Goal: Task Accomplishment & Management: Complete application form

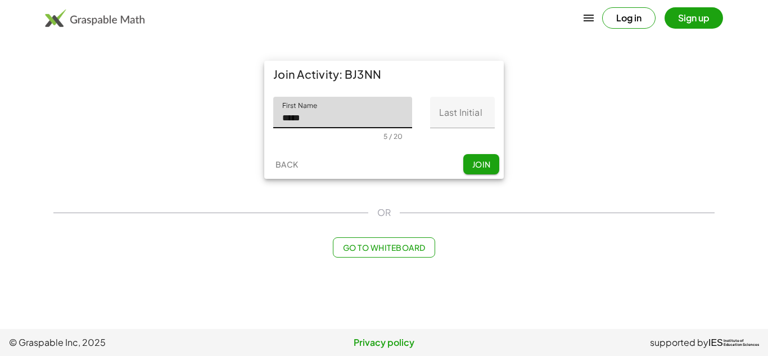
type input "*****"
click at [484, 118] on input "Last Initial" at bounding box center [462, 112] width 65 height 31
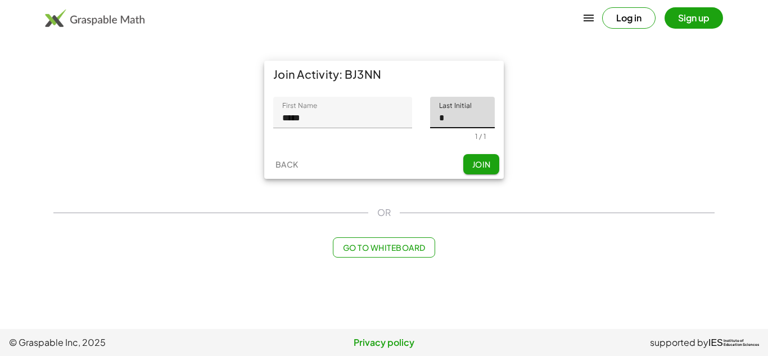
type input "*"
click at [487, 161] on span "Join" at bounding box center [481, 164] width 19 height 10
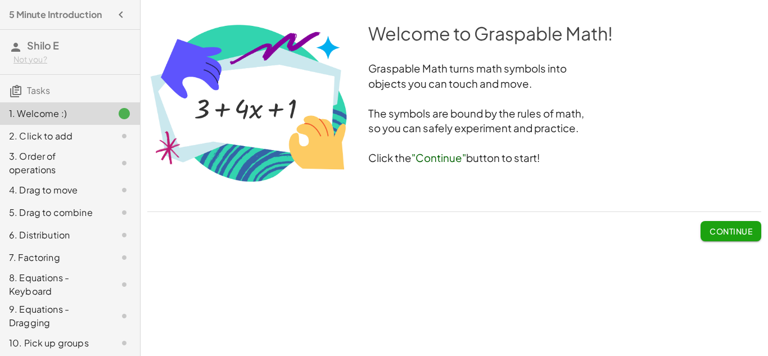
click at [500, 182] on div "Welcome to Graspable Math! Graspable Math turns math symbols into objects you c…" at bounding box center [454, 112] width 614 height 182
click at [724, 228] on span "Continue" at bounding box center [731, 231] width 43 height 10
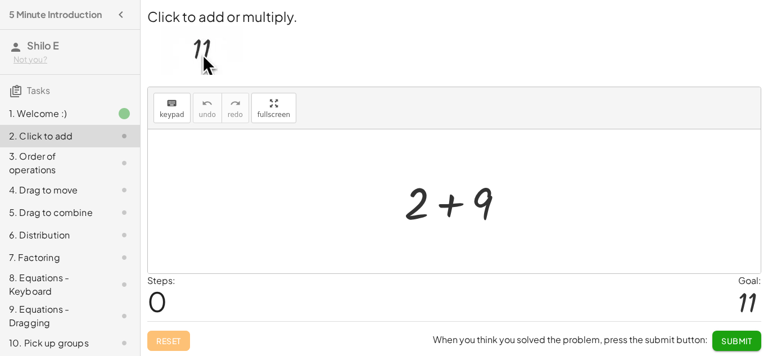
click at [457, 204] on div at bounding box center [459, 202] width 120 height 58
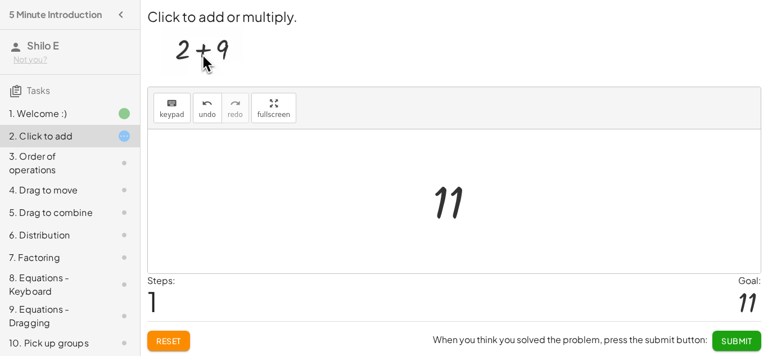
click at [722, 346] on button "Submit" at bounding box center [737, 341] width 49 height 20
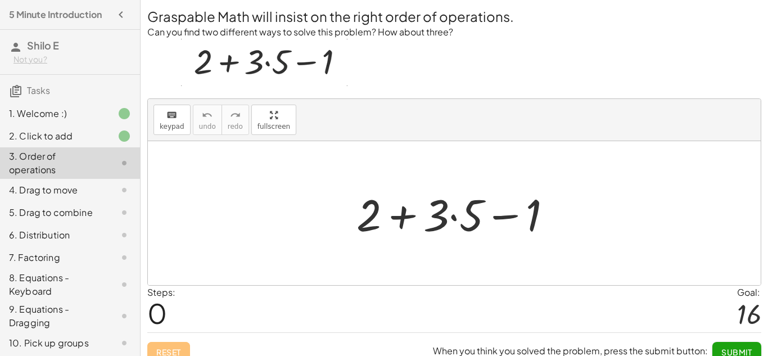
click at [452, 215] on div at bounding box center [459, 213] width 216 height 58
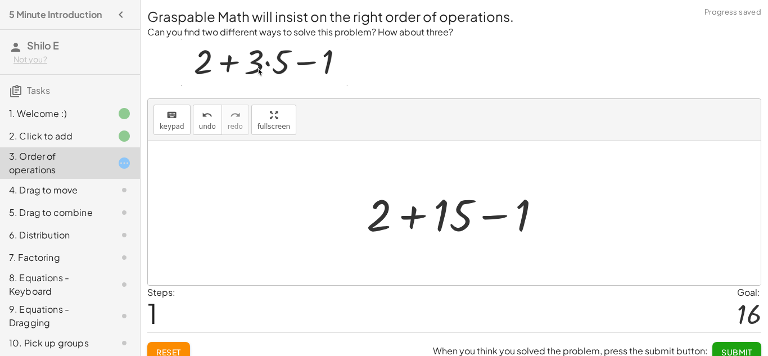
click at [420, 213] on div at bounding box center [458, 213] width 195 height 58
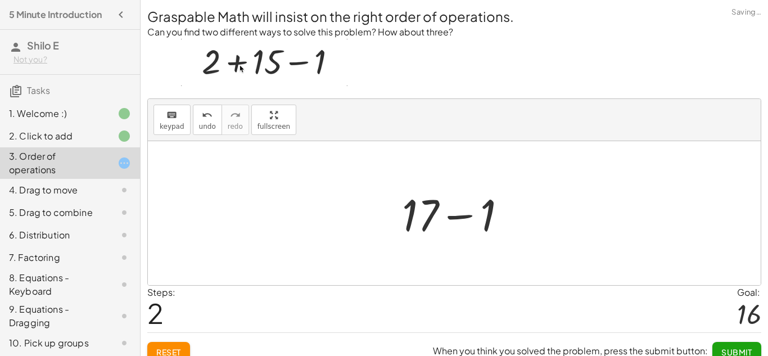
click at [458, 221] on div at bounding box center [459, 213] width 125 height 58
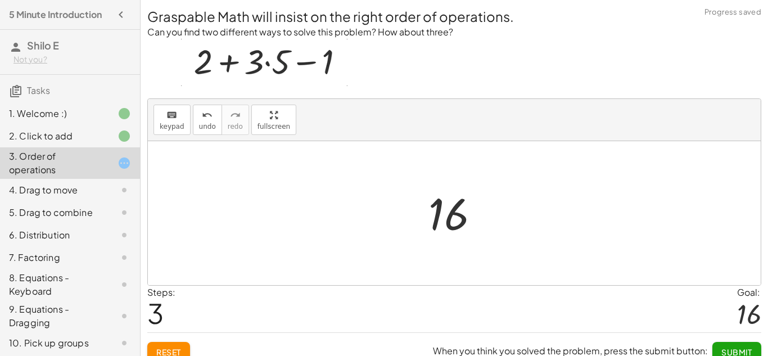
click at [753, 350] on button "Submit" at bounding box center [737, 352] width 49 height 20
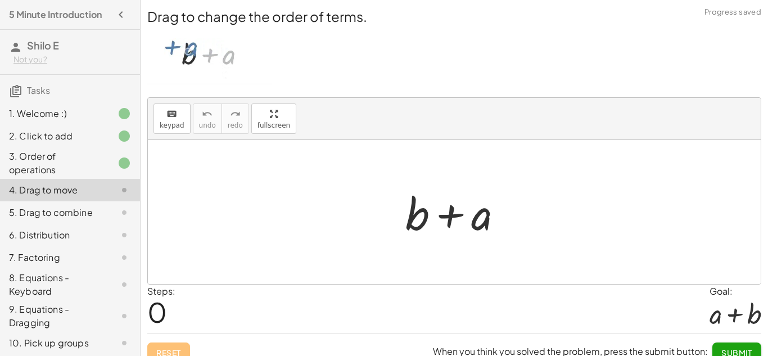
click at [481, 213] on div at bounding box center [459, 212] width 118 height 58
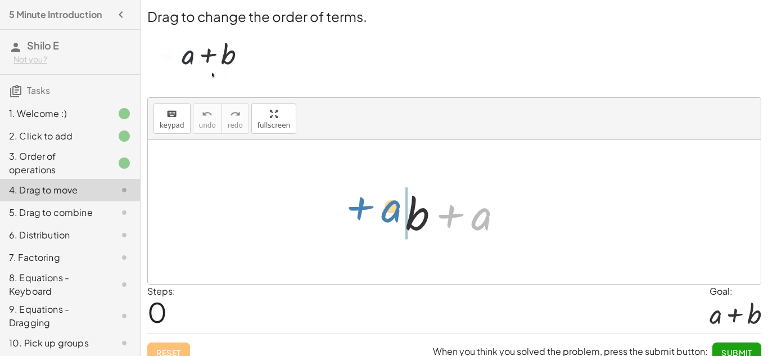
drag, startPoint x: 479, startPoint y: 226, endPoint x: 384, endPoint y: 223, distance: 95.7
click at [384, 223] on div "+ a + b + a" at bounding box center [454, 212] width 613 height 144
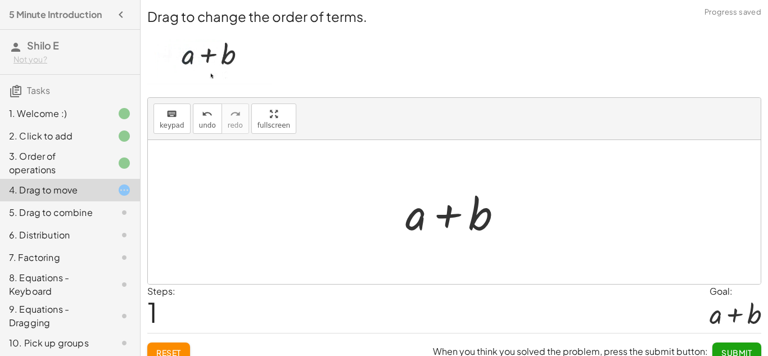
click at [726, 348] on span "Submit" at bounding box center [737, 353] width 31 height 10
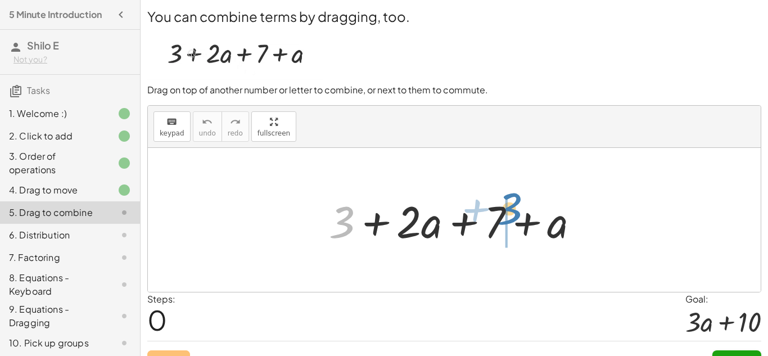
drag, startPoint x: 345, startPoint y: 225, endPoint x: 515, endPoint y: 217, distance: 170.1
click at [515, 217] on div at bounding box center [458, 220] width 271 height 58
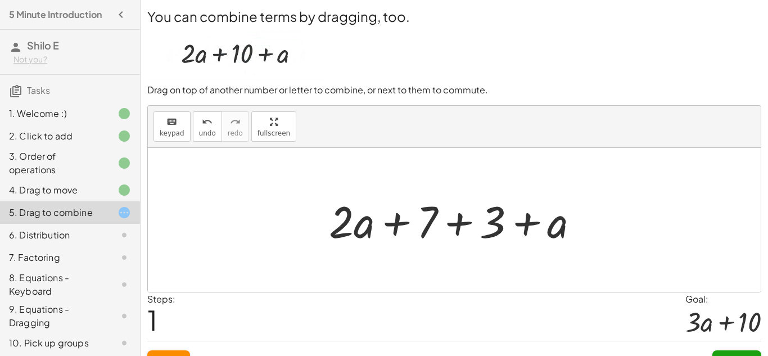
click at [399, 222] on div at bounding box center [458, 220] width 271 height 58
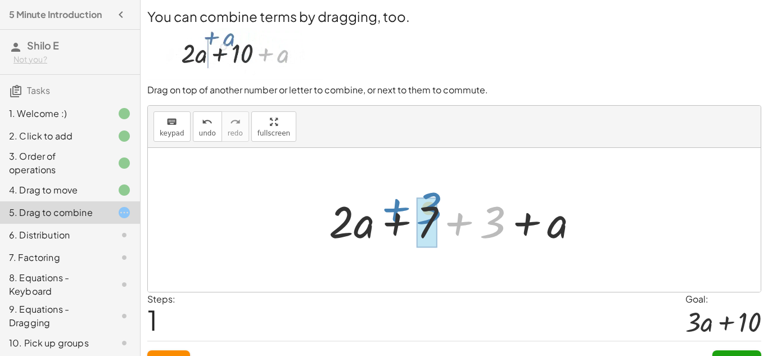
drag, startPoint x: 483, startPoint y: 232, endPoint x: 418, endPoint y: 219, distance: 65.9
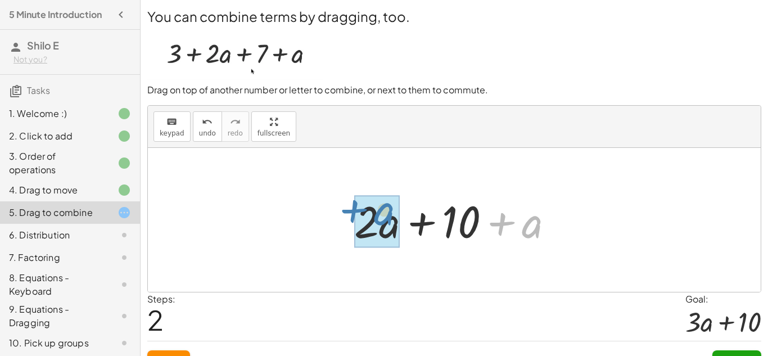
drag, startPoint x: 532, startPoint y: 235, endPoint x: 383, endPoint y: 224, distance: 149.5
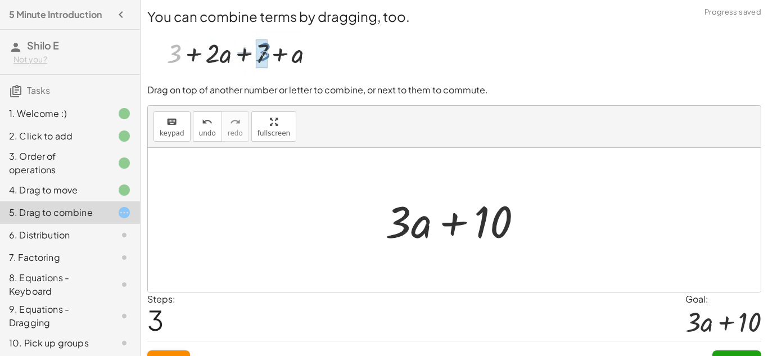
click at [731, 350] on button "Submit" at bounding box center [737, 360] width 49 height 20
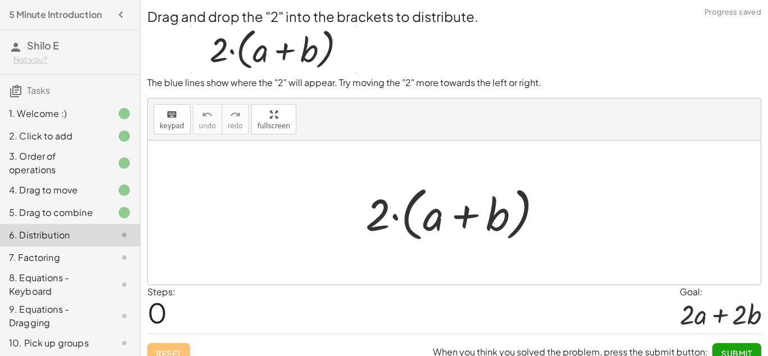
scroll to position [14, 0]
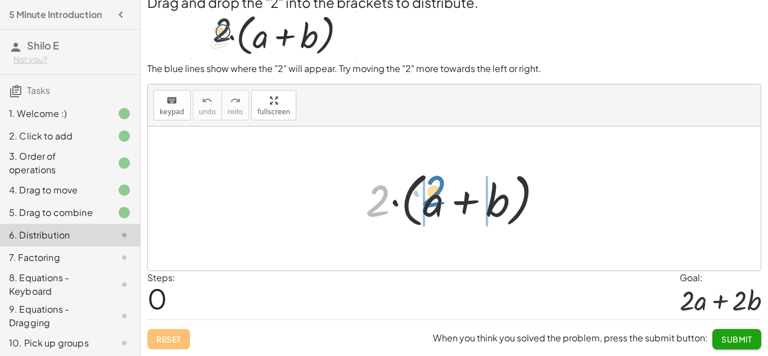
drag, startPoint x: 385, startPoint y: 195, endPoint x: 442, endPoint y: 188, distance: 57.8
click at [442, 188] on div at bounding box center [458, 198] width 197 height 65
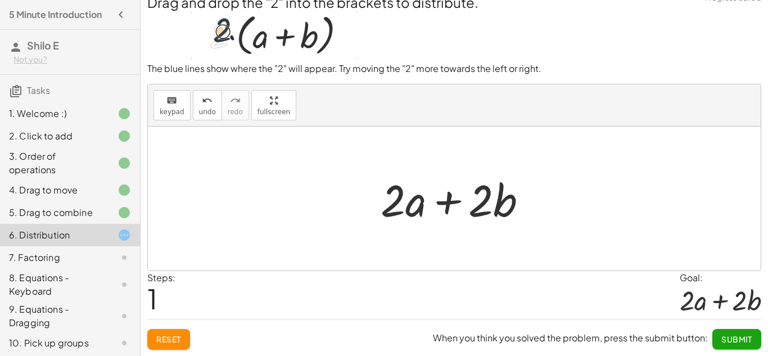
click at [735, 335] on span "Submit" at bounding box center [737, 339] width 31 height 10
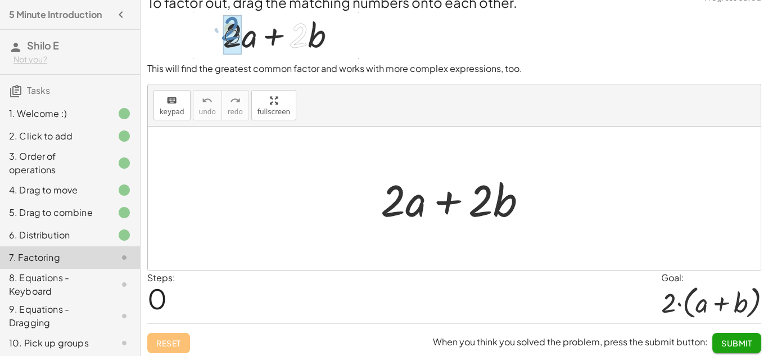
click at [732, 342] on span "Submit" at bounding box center [737, 343] width 31 height 10
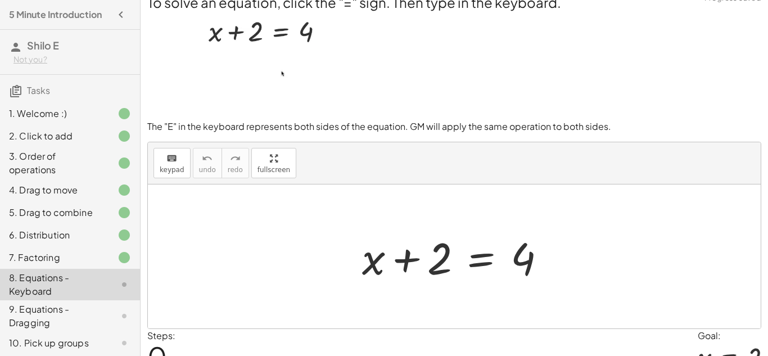
scroll to position [71, 0]
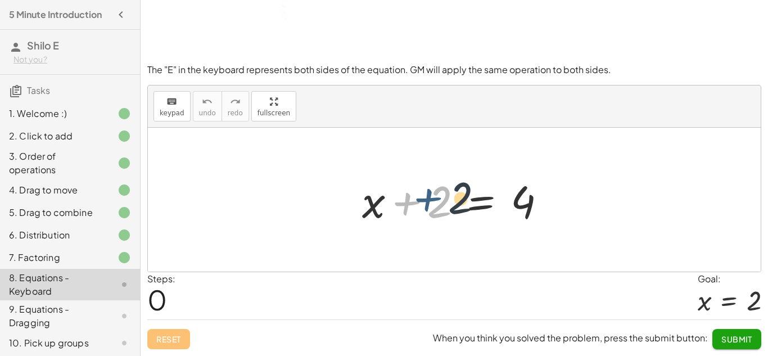
drag, startPoint x: 406, startPoint y: 205, endPoint x: 434, endPoint y: 200, distance: 28.5
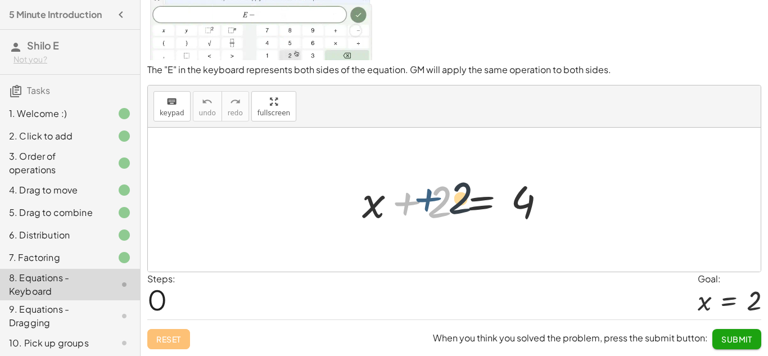
click at [434, 200] on div at bounding box center [459, 200] width 204 height 58
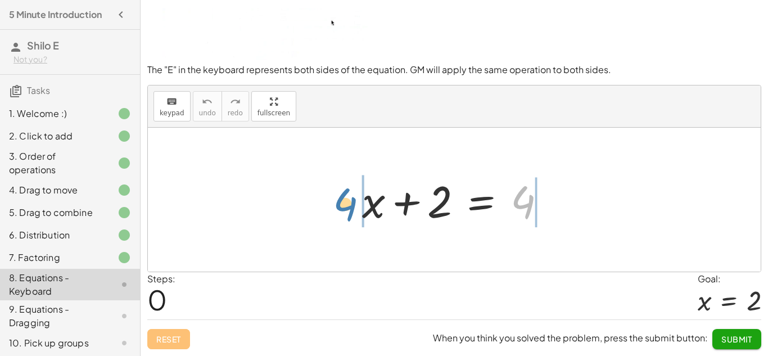
drag, startPoint x: 516, startPoint y: 202, endPoint x: 334, endPoint y: 205, distance: 182.3
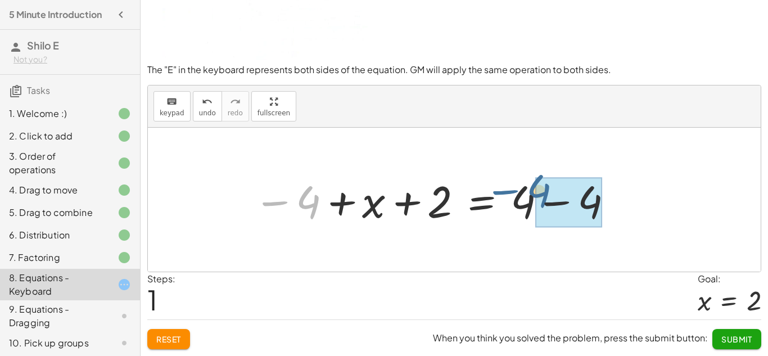
drag, startPoint x: 301, startPoint y: 202, endPoint x: 553, endPoint y: 192, distance: 252.2
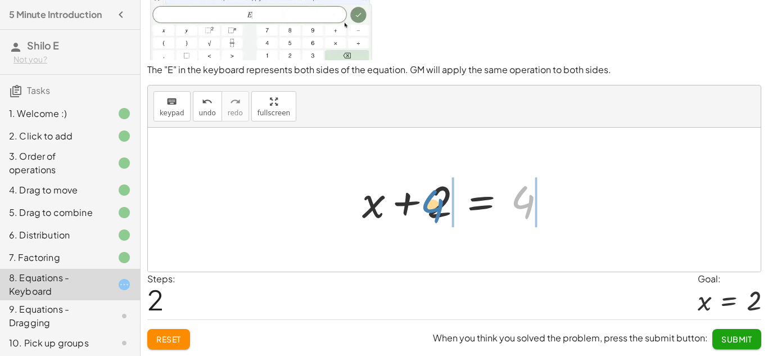
drag, startPoint x: 529, startPoint y: 207, endPoint x: 438, endPoint y: 210, distance: 91.2
click at [438, 210] on div at bounding box center [459, 200] width 204 height 58
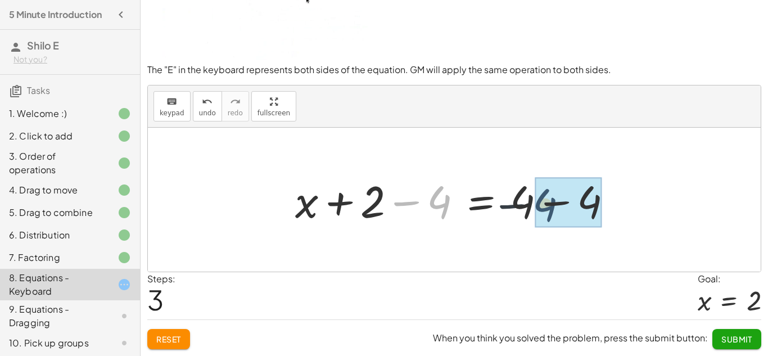
drag, startPoint x: 440, startPoint y: 205, endPoint x: 573, endPoint y: 205, distance: 132.7
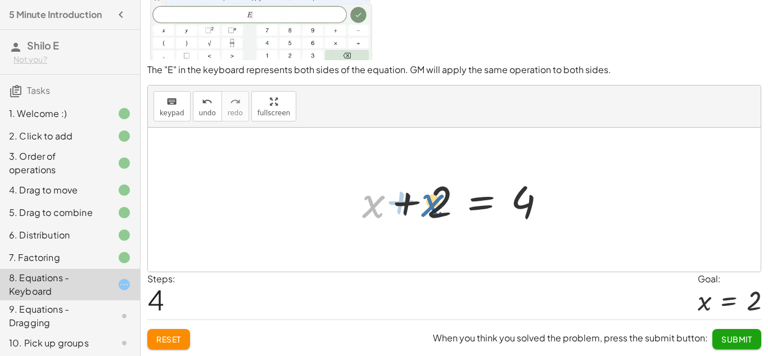
drag, startPoint x: 375, startPoint y: 207, endPoint x: 440, endPoint y: 206, distance: 65.8
click at [440, 206] on div at bounding box center [459, 200] width 204 height 58
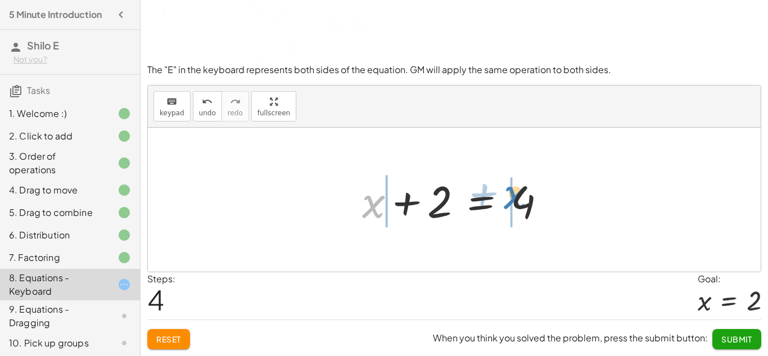
drag, startPoint x: 372, startPoint y: 209, endPoint x: 512, endPoint y: 200, distance: 140.3
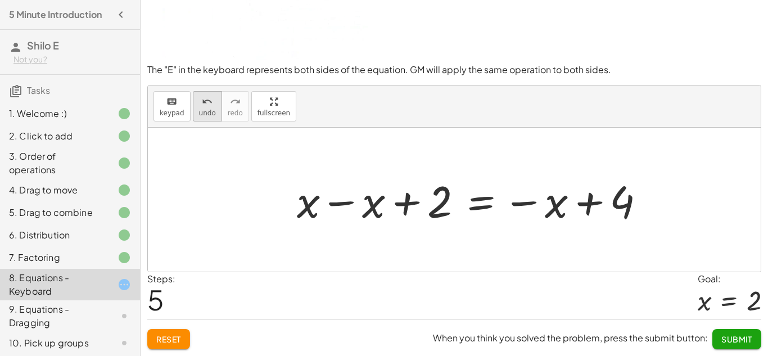
click at [195, 107] on button "undo undo" at bounding box center [207, 106] width 29 height 30
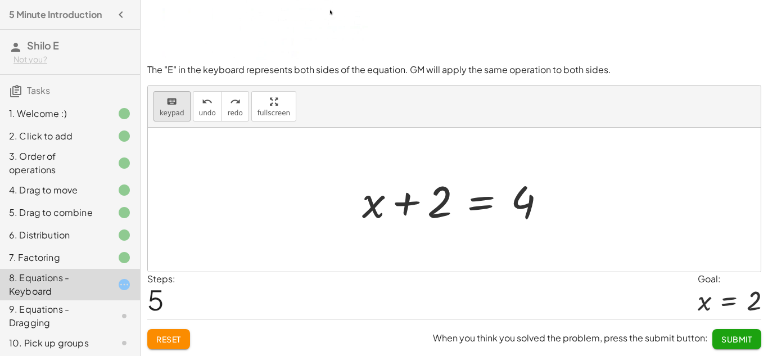
click at [171, 98] on icon "keyboard" at bounding box center [171, 101] width 11 height 13
click at [531, 204] on div at bounding box center [523, 202] width 25 height 50
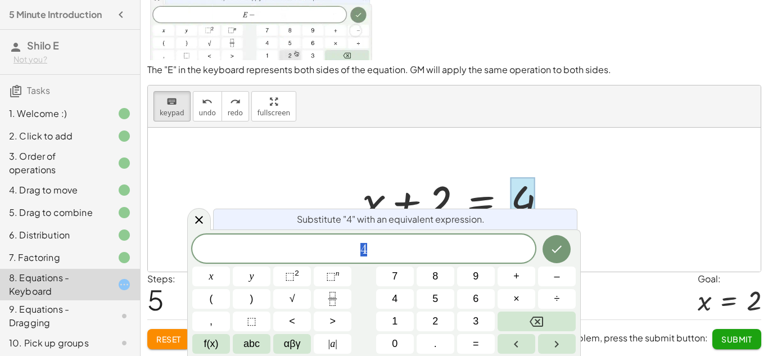
scroll to position [1, 0]
click at [340, 177] on div at bounding box center [454, 200] width 613 height 144
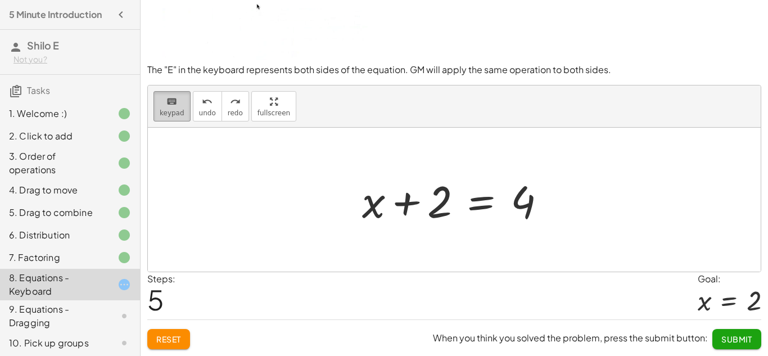
click at [178, 119] on button "keyboard keypad" at bounding box center [172, 106] width 37 height 30
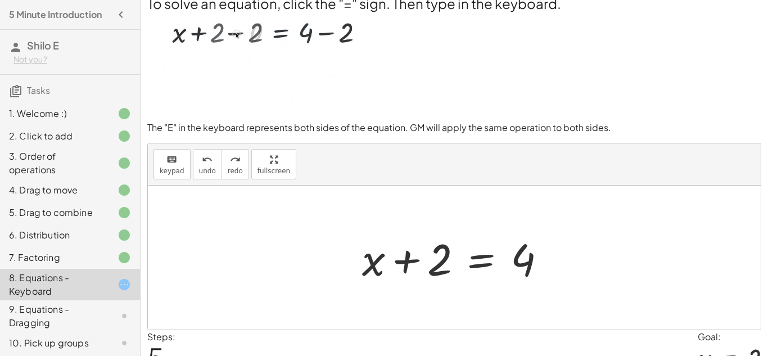
scroll to position [0, 0]
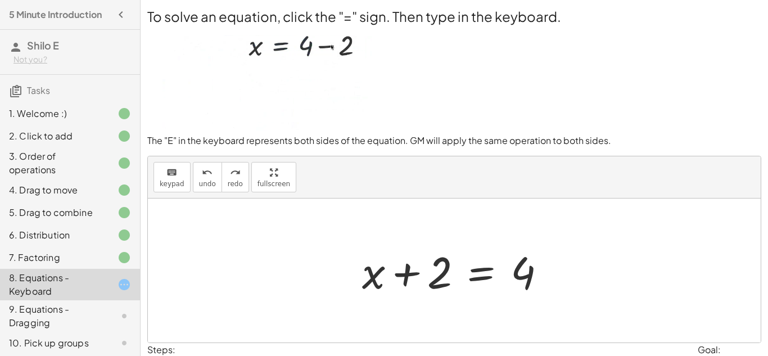
click at [481, 280] on div at bounding box center [459, 271] width 204 height 58
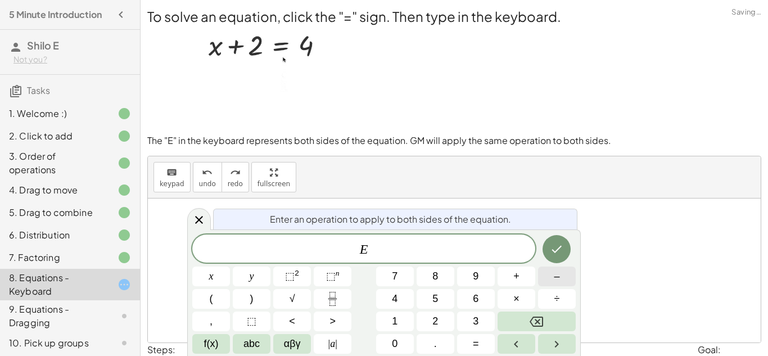
click at [559, 280] on span "–" at bounding box center [557, 276] width 6 height 15
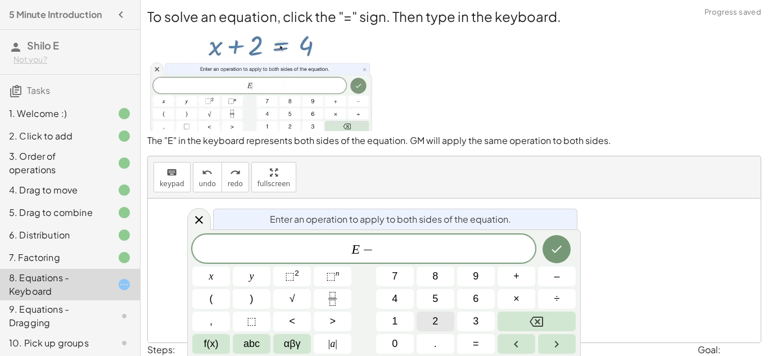
click at [427, 318] on button "2" at bounding box center [436, 322] width 38 height 20
click at [553, 256] on button "Done" at bounding box center [557, 249] width 28 height 28
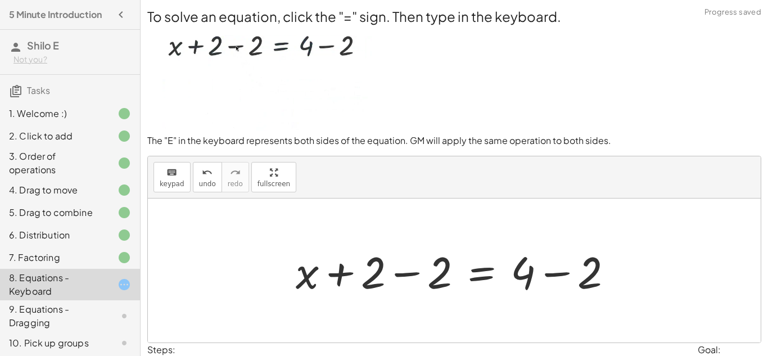
click at [478, 281] on div at bounding box center [458, 271] width 337 height 58
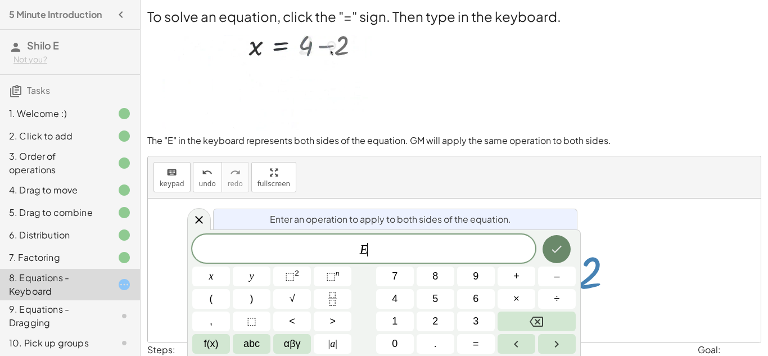
click at [560, 249] on icon "Done" at bounding box center [556, 248] width 13 height 13
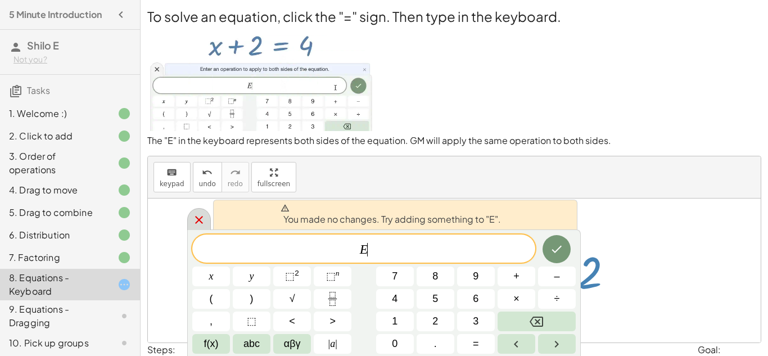
click at [205, 223] on icon at bounding box center [198, 219] width 13 height 13
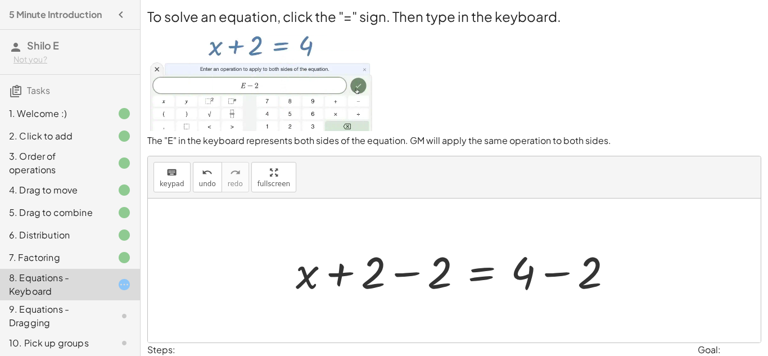
click at [337, 275] on div at bounding box center [458, 271] width 337 height 58
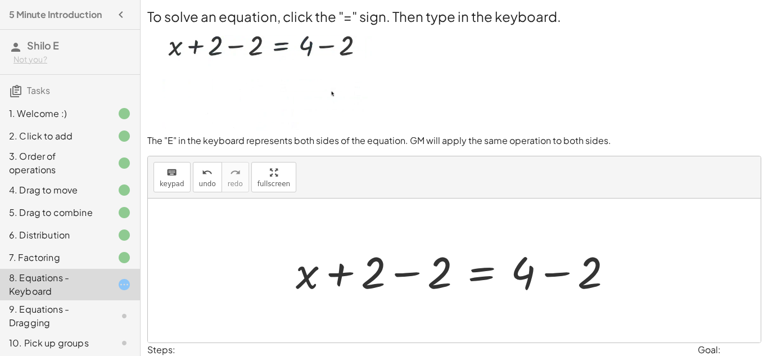
click at [394, 274] on div at bounding box center [458, 271] width 337 height 58
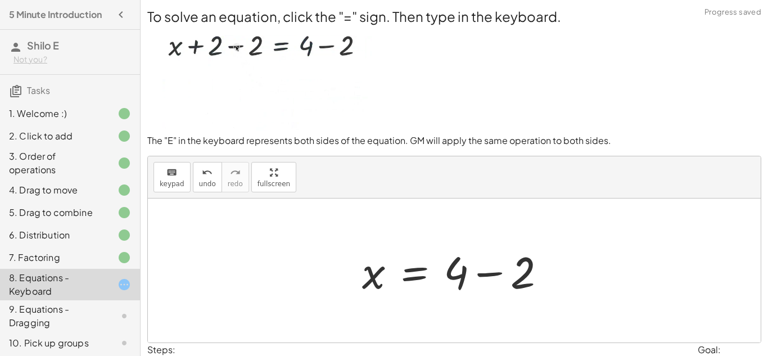
click at [487, 274] on div at bounding box center [459, 271] width 204 height 58
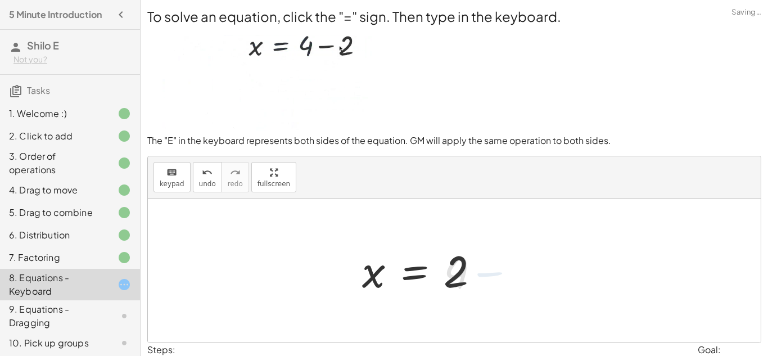
scroll to position [71, 0]
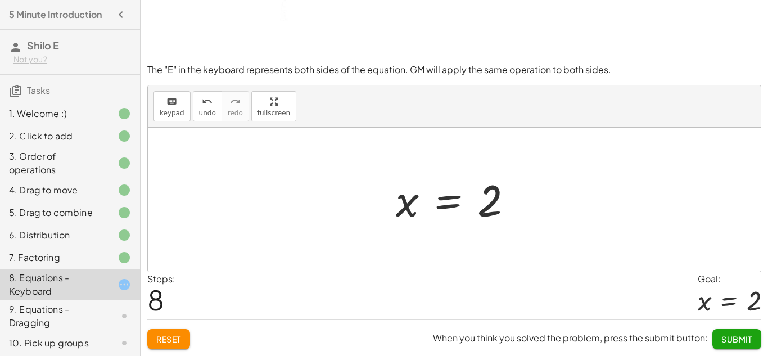
click at [728, 336] on span "Submit" at bounding box center [737, 339] width 31 height 10
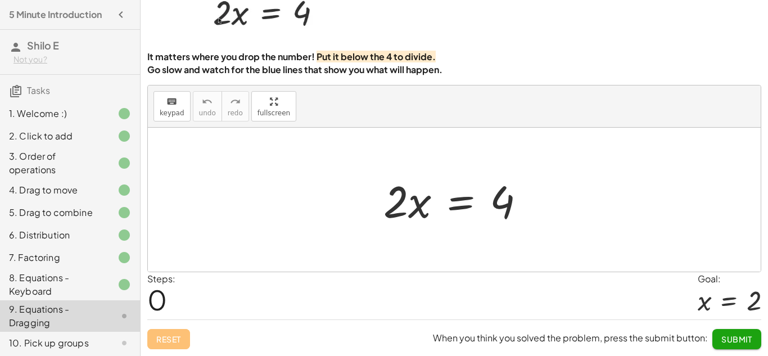
scroll to position [64, 0]
click at [399, 201] on div at bounding box center [459, 200] width 162 height 58
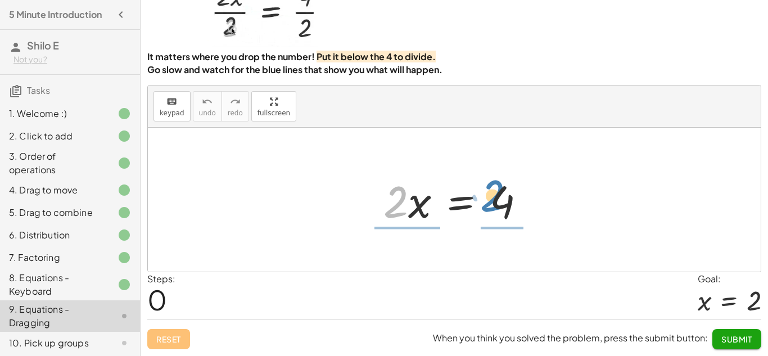
drag, startPoint x: 399, startPoint y: 201, endPoint x: 503, endPoint y: 203, distance: 104.1
click at [503, 203] on div at bounding box center [459, 200] width 162 height 58
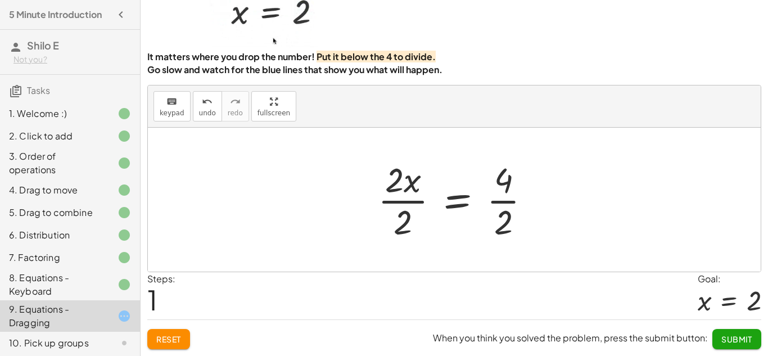
click at [412, 184] on div at bounding box center [458, 199] width 173 height 87
click at [409, 205] on div at bounding box center [458, 199] width 173 height 87
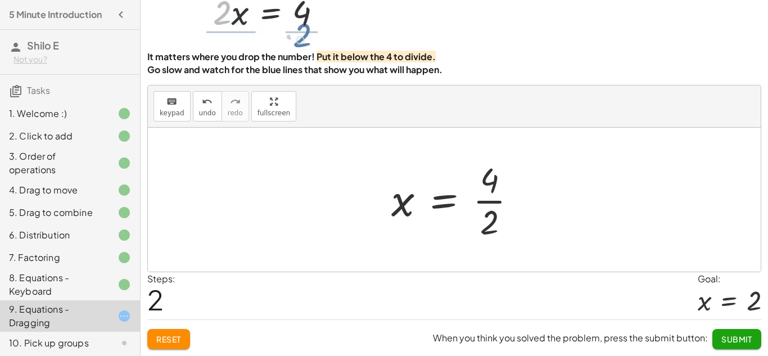
click at [488, 205] on div at bounding box center [459, 199] width 146 height 87
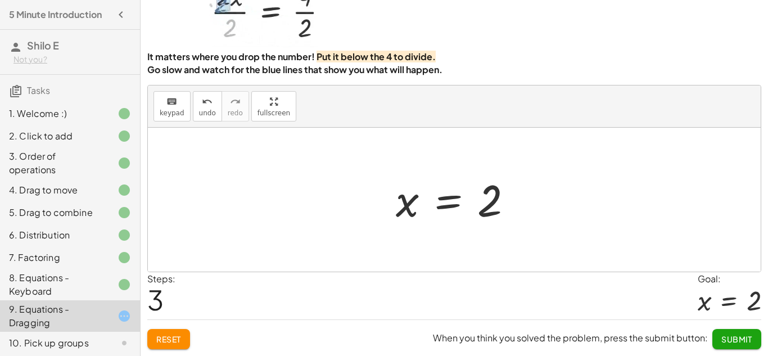
click at [740, 345] on button "Submit" at bounding box center [737, 339] width 49 height 20
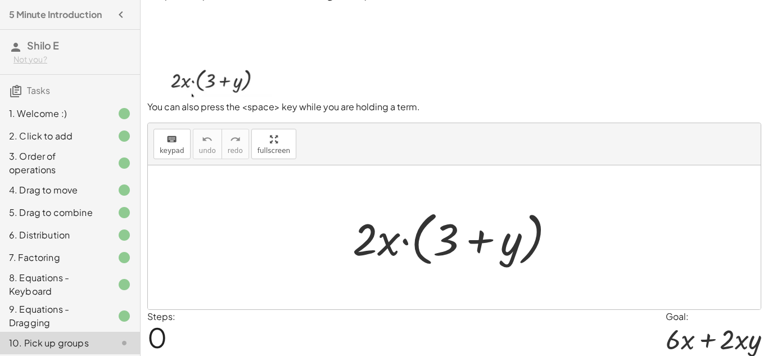
scroll to position [0, 0]
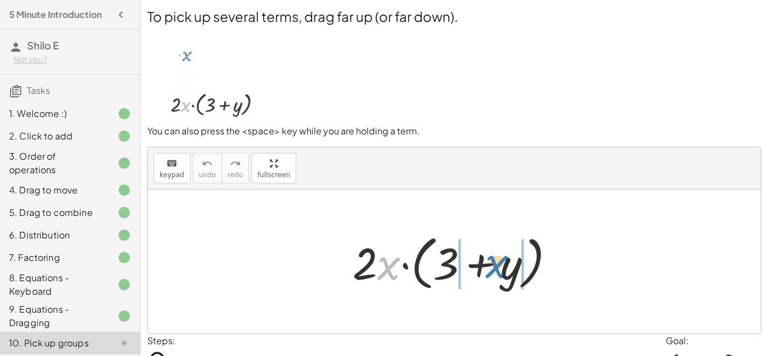
drag, startPoint x: 385, startPoint y: 273, endPoint x: 494, endPoint y: 271, distance: 108.6
click at [494, 271] on div at bounding box center [458, 261] width 223 height 65
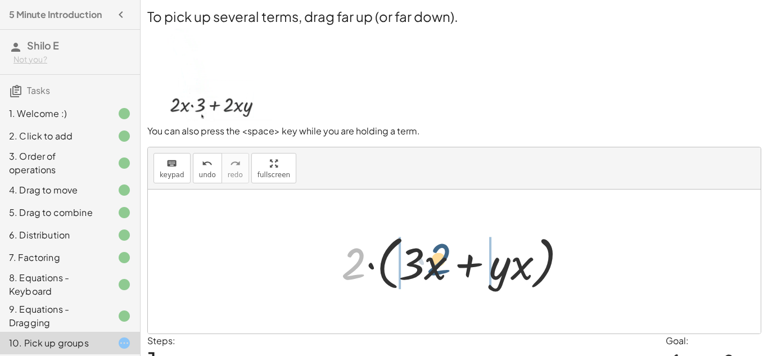
drag, startPoint x: 356, startPoint y: 255, endPoint x: 470, endPoint y: 249, distance: 114.4
click at [470, 249] on div at bounding box center [459, 261] width 246 height 65
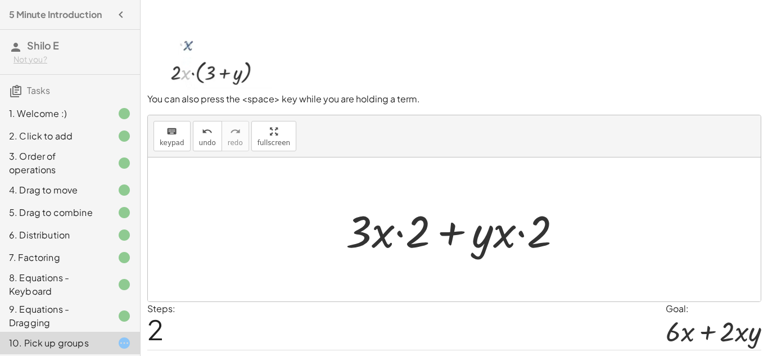
scroll to position [62, 0]
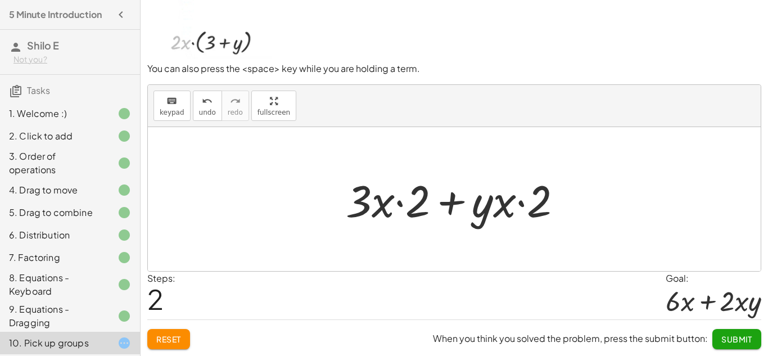
click at [400, 202] on div at bounding box center [458, 199] width 237 height 58
click at [376, 205] on div at bounding box center [458, 199] width 237 height 58
drag, startPoint x: 362, startPoint y: 204, endPoint x: 411, endPoint y: 204, distance: 48.9
click at [411, 204] on div at bounding box center [458, 199] width 237 height 58
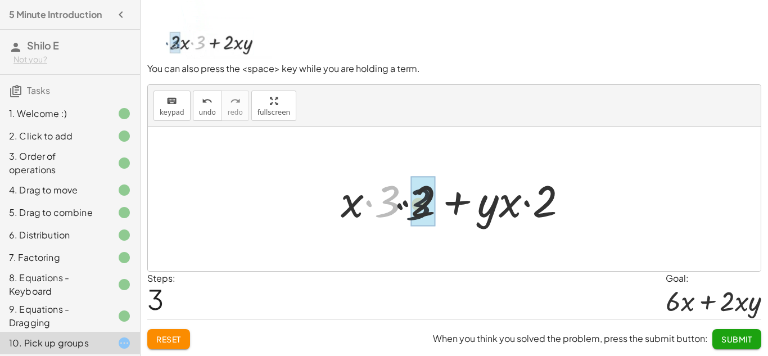
drag, startPoint x: 390, startPoint y: 203, endPoint x: 432, endPoint y: 208, distance: 42.5
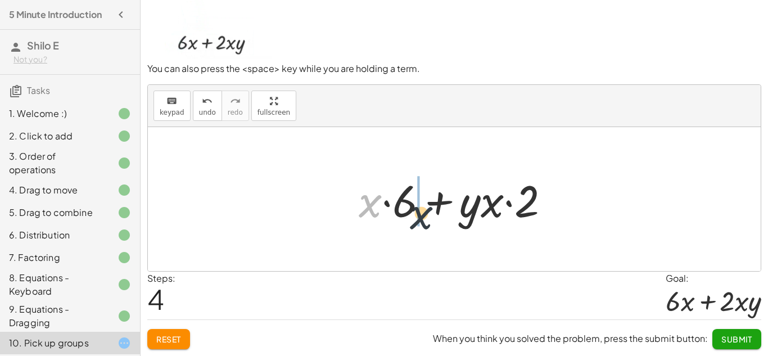
drag, startPoint x: 371, startPoint y: 204, endPoint x: 426, endPoint y: 215, distance: 55.8
click at [426, 215] on div at bounding box center [458, 199] width 211 height 58
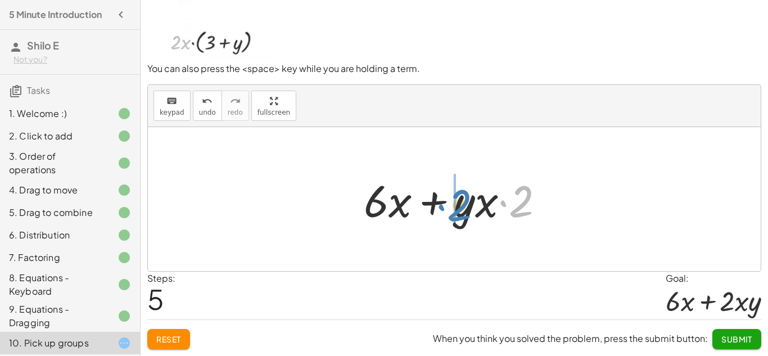
drag, startPoint x: 525, startPoint y: 208, endPoint x: 460, endPoint y: 211, distance: 64.8
click at [460, 211] on div at bounding box center [458, 199] width 201 height 58
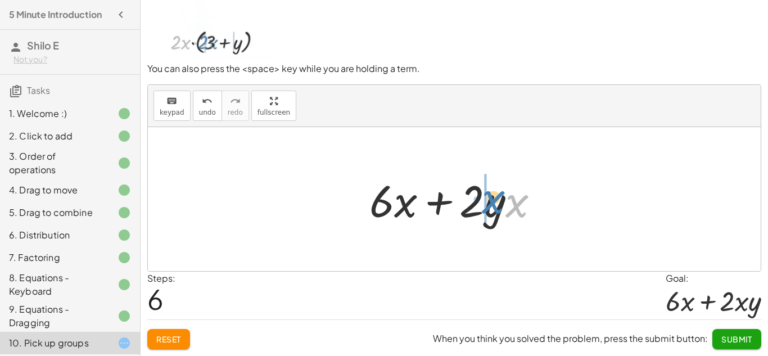
drag, startPoint x: 519, startPoint y: 214, endPoint x: 492, endPoint y: 210, distance: 27.8
click at [492, 210] on div at bounding box center [459, 199] width 190 height 58
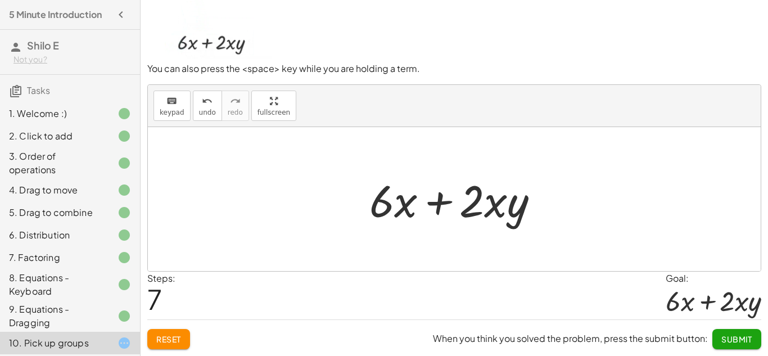
click at [735, 337] on span "Submit" at bounding box center [737, 339] width 31 height 10
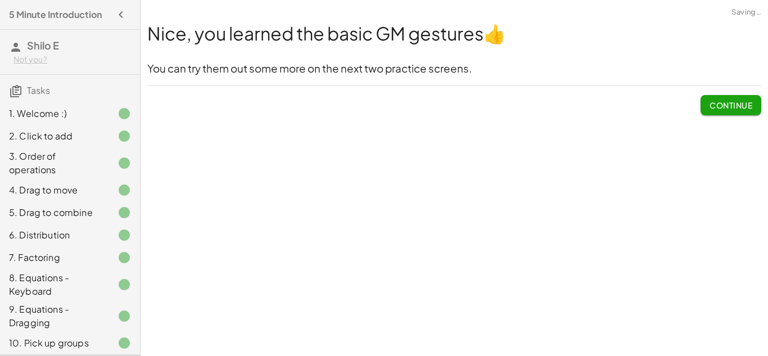
scroll to position [0, 0]
click at [750, 105] on span "Continue" at bounding box center [731, 105] width 43 height 10
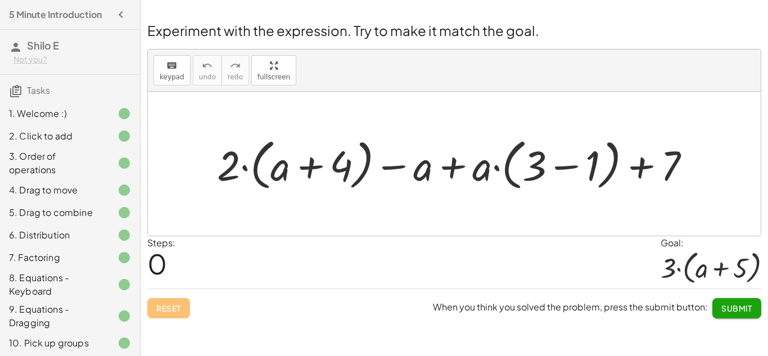
click at [310, 160] on div at bounding box center [458, 163] width 494 height 61
drag, startPoint x: 233, startPoint y: 168, endPoint x: 276, endPoint y: 169, distance: 42.8
click at [276, 169] on div at bounding box center [458, 163] width 494 height 61
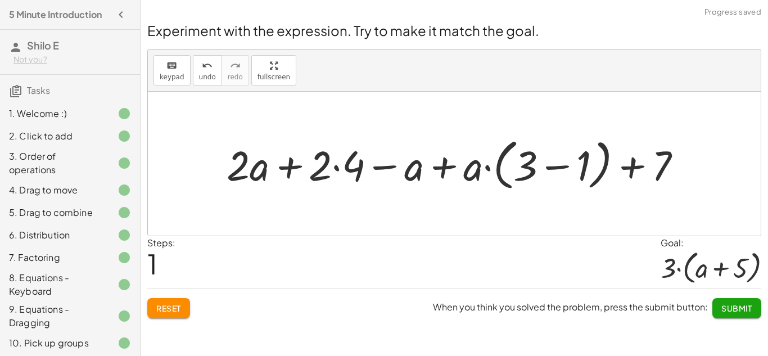
click at [559, 168] on div at bounding box center [458, 163] width 475 height 61
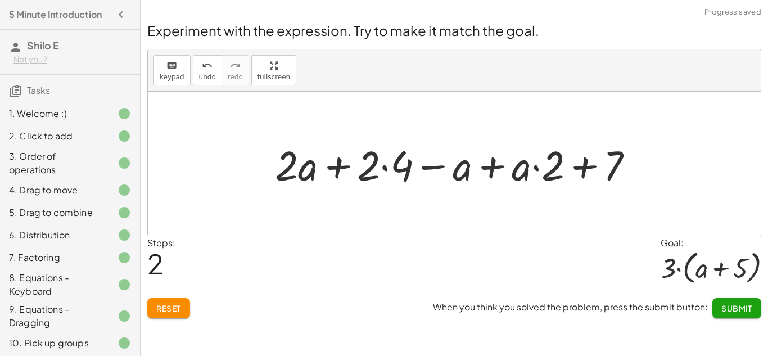
click at [386, 170] on div at bounding box center [458, 164] width 379 height 55
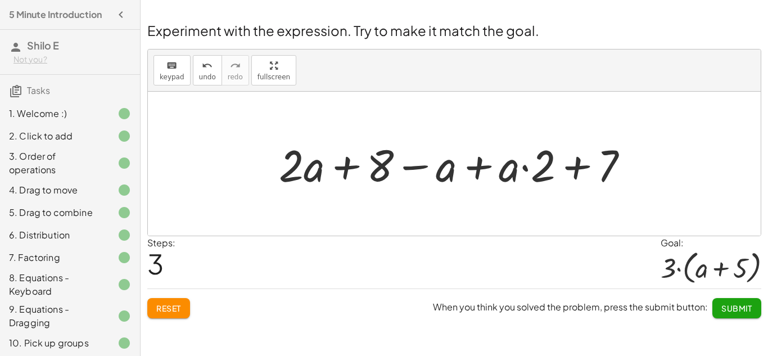
click at [525, 168] on div at bounding box center [458, 164] width 370 height 58
click at [344, 164] on div at bounding box center [458, 164] width 370 height 58
click at [584, 161] on div at bounding box center [458, 164] width 370 height 58
click at [421, 163] on div at bounding box center [458, 164] width 370 height 58
drag, startPoint x: 512, startPoint y: 168, endPoint x: 460, endPoint y: 171, distance: 52.9
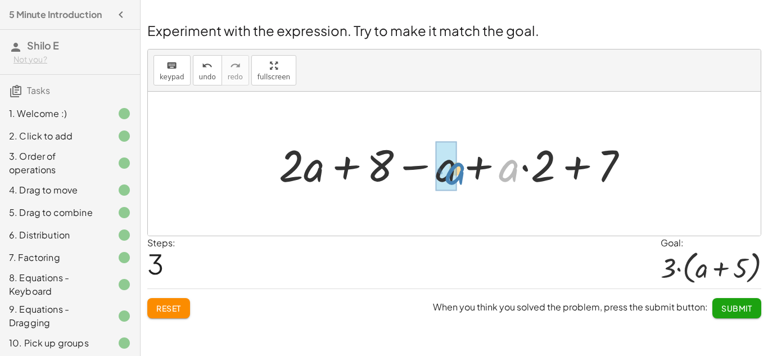
click at [460, 171] on div at bounding box center [458, 164] width 370 height 58
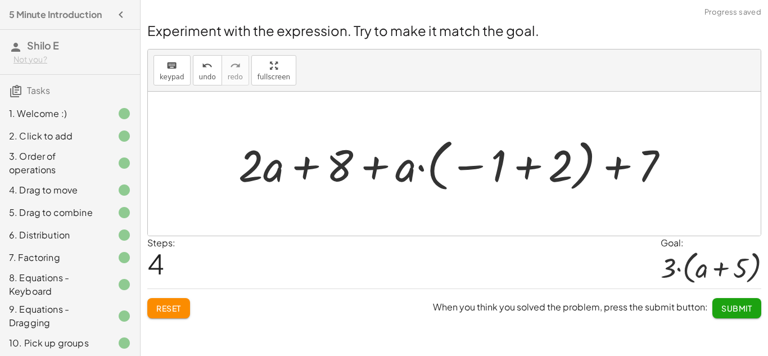
click at [526, 166] on div at bounding box center [458, 164] width 451 height 62
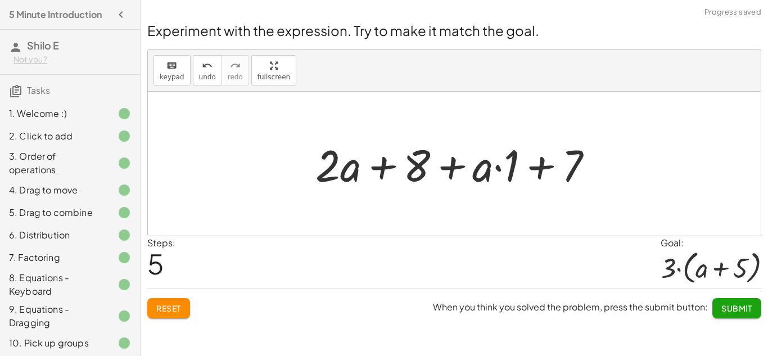
click at [499, 169] on div at bounding box center [459, 164] width 298 height 58
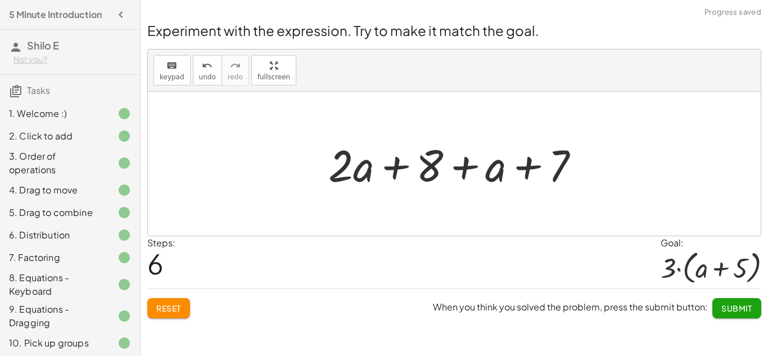
click at [466, 169] on div at bounding box center [459, 164] width 272 height 58
click at [531, 169] on div at bounding box center [459, 164] width 272 height 58
drag, startPoint x: 493, startPoint y: 174, endPoint x: 434, endPoint y: 174, distance: 58.5
click at [434, 174] on div at bounding box center [459, 164] width 272 height 58
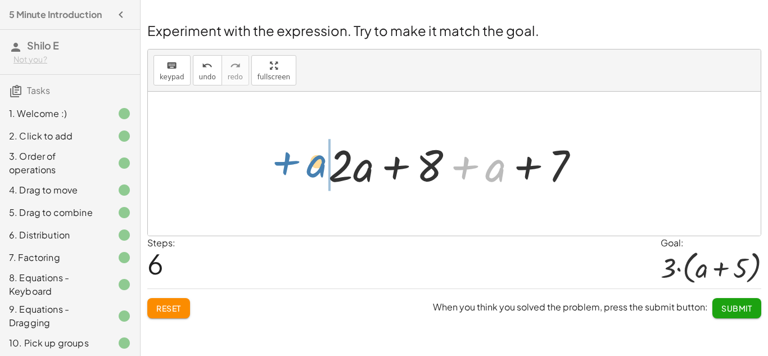
drag, startPoint x: 489, startPoint y: 173, endPoint x: 306, endPoint y: 170, distance: 182.8
click at [306, 170] on div "+ · 2 · ( + a + 4 ) − a + · a · ( + 3 − 1 ) + 7 + · 2 · a + · 2 · 4 − a + · a ·…" at bounding box center [454, 164] width 613 height 144
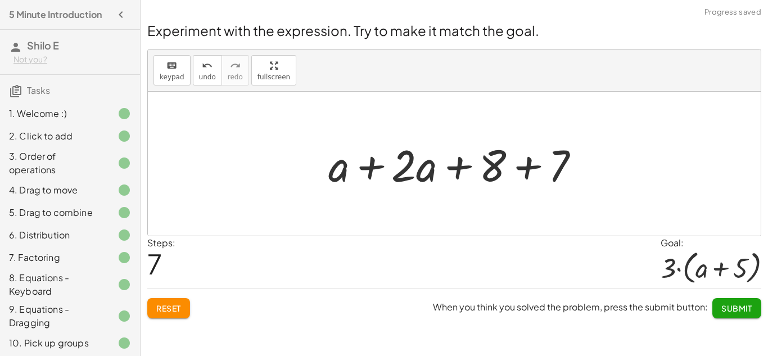
click at [463, 171] on div at bounding box center [459, 164] width 272 height 58
click at [539, 168] on div at bounding box center [459, 164] width 272 height 58
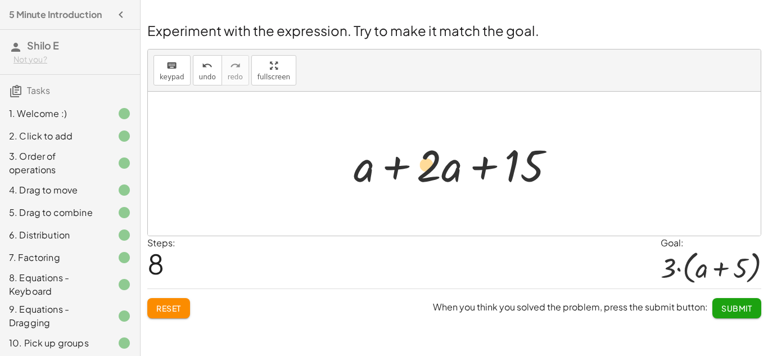
drag, startPoint x: 448, startPoint y: 169, endPoint x: 439, endPoint y: 169, distance: 8.4
click at [439, 169] on div at bounding box center [459, 164] width 222 height 58
drag, startPoint x: 368, startPoint y: 170, endPoint x: 444, endPoint y: 172, distance: 76.0
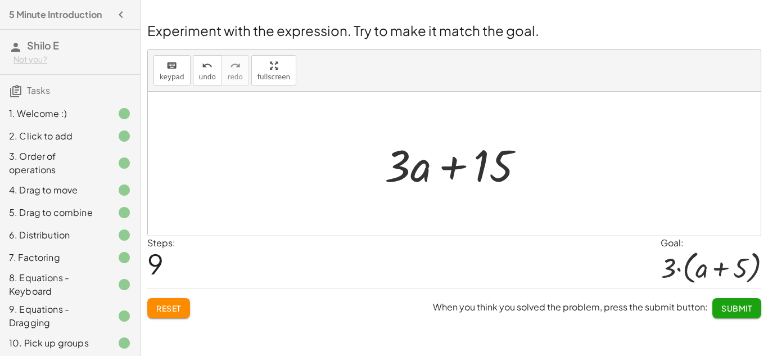
click at [460, 168] on div at bounding box center [459, 164] width 160 height 58
drag, startPoint x: 481, startPoint y: 173, endPoint x: 442, endPoint y: 177, distance: 39.5
click at [442, 177] on div at bounding box center [459, 164] width 160 height 58
click at [455, 168] on div at bounding box center [459, 164] width 160 height 58
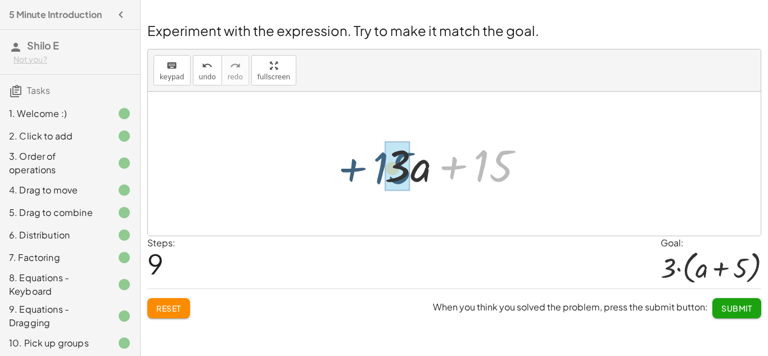
drag, startPoint x: 476, startPoint y: 169, endPoint x: 363, endPoint y: 169, distance: 113.1
click at [363, 169] on div "+ · 2 · ( + a + 4 ) − a + · a · ( + 3 − 1 ) + 7 + · 2 · a + · 2 · 4 − a + · a ·…" at bounding box center [454, 164] width 613 height 144
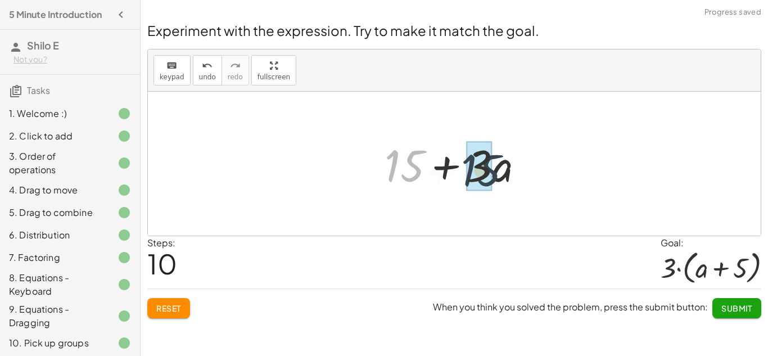
drag, startPoint x: 407, startPoint y: 168, endPoint x: 490, endPoint y: 173, distance: 83.4
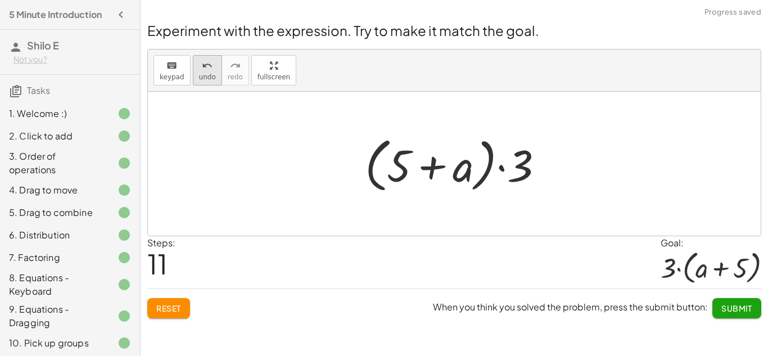
click at [199, 69] on div "undo" at bounding box center [207, 64] width 17 height 13
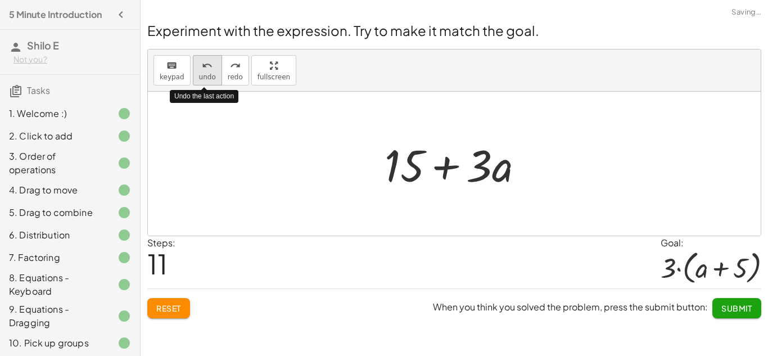
click at [199, 69] on div "undo" at bounding box center [207, 64] width 17 height 13
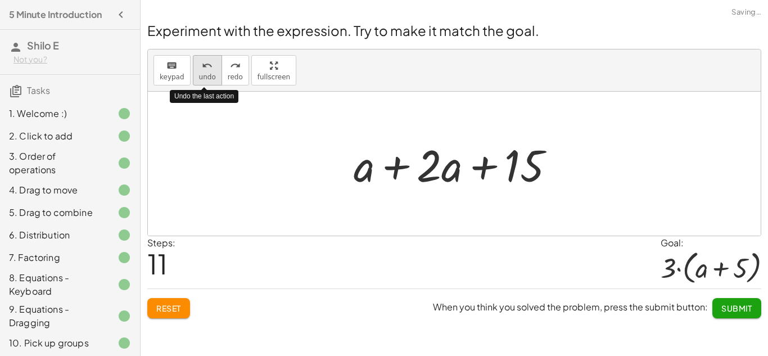
click at [199, 69] on div "undo" at bounding box center [207, 64] width 17 height 13
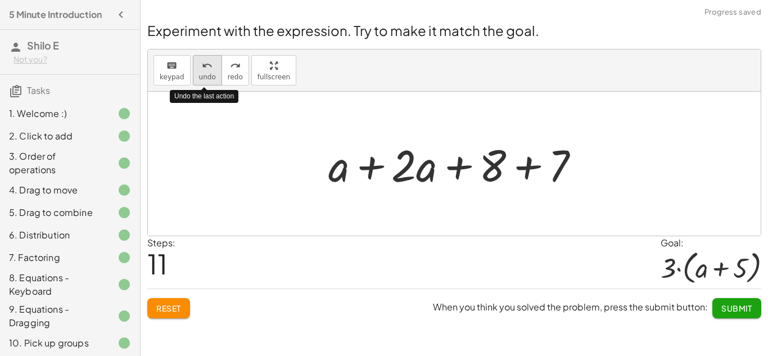
click at [199, 69] on div "undo" at bounding box center [207, 64] width 17 height 13
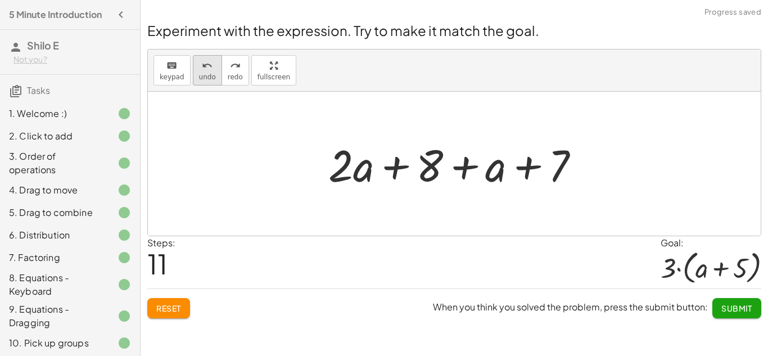
click at [211, 77] on span "undo" at bounding box center [207, 77] width 17 height 8
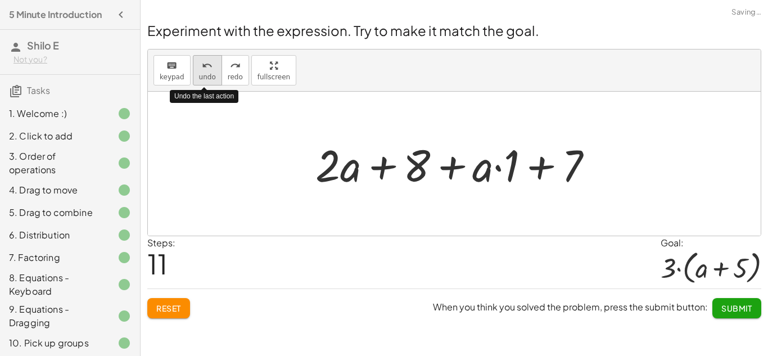
click at [211, 77] on span "undo" at bounding box center [207, 77] width 17 height 8
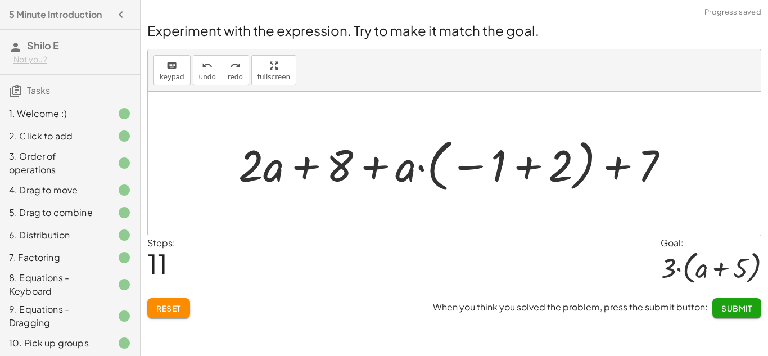
click at [532, 172] on div at bounding box center [458, 164] width 451 height 62
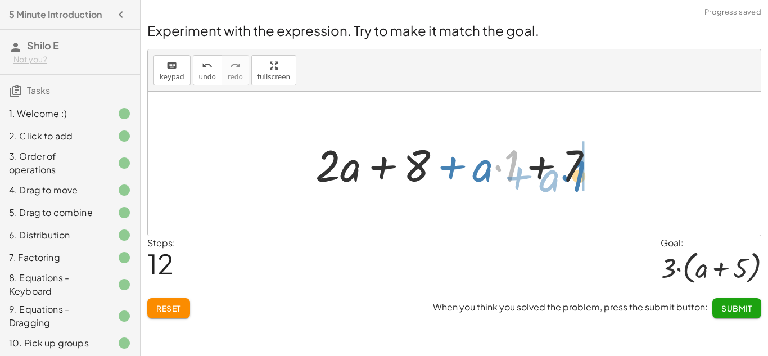
drag, startPoint x: 514, startPoint y: 163, endPoint x: 580, endPoint y: 173, distance: 67.7
click at [580, 173] on div at bounding box center [459, 164] width 298 height 58
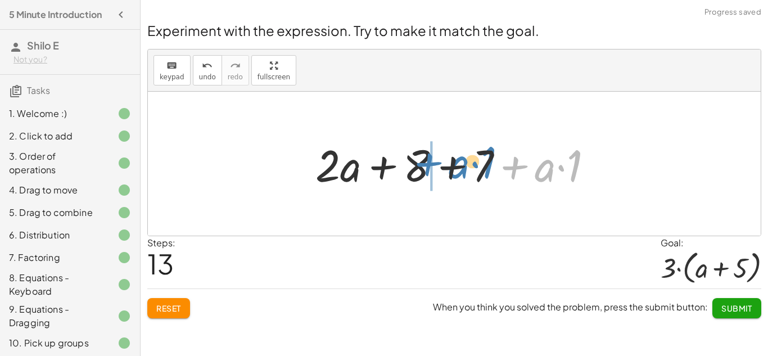
drag, startPoint x: 519, startPoint y: 169, endPoint x: 429, endPoint y: 165, distance: 90.1
click at [429, 165] on div at bounding box center [459, 164] width 298 height 58
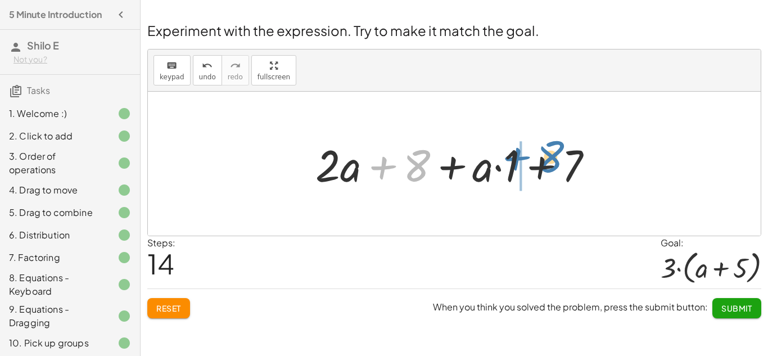
drag, startPoint x: 409, startPoint y: 172, endPoint x: 551, endPoint y: 165, distance: 142.5
click at [551, 165] on div at bounding box center [459, 164] width 298 height 58
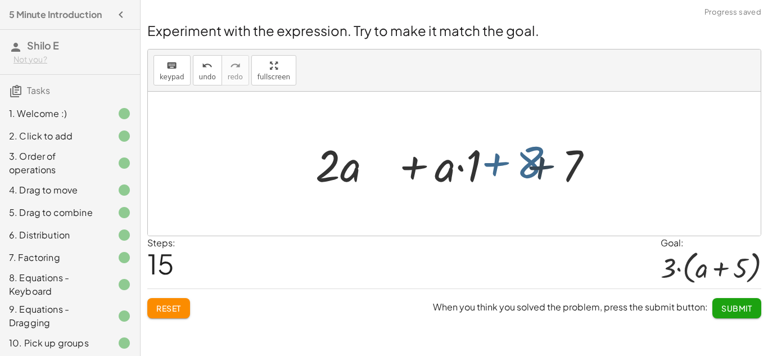
drag, startPoint x: 551, startPoint y: 165, endPoint x: 559, endPoint y: 166, distance: 8.1
click at [559, 166] on div at bounding box center [459, 164] width 298 height 58
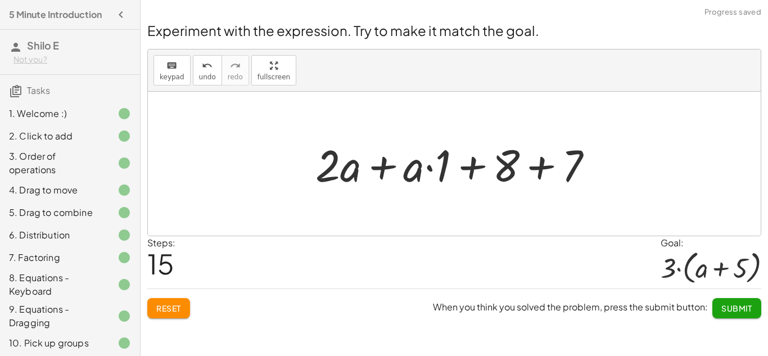
click at [542, 164] on div at bounding box center [459, 164] width 298 height 58
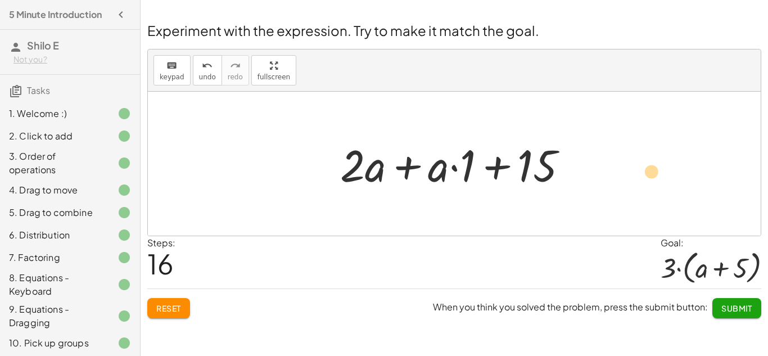
drag, startPoint x: 457, startPoint y: 169, endPoint x: 616, endPoint y: 169, distance: 159.2
click at [616, 169] on div "+ · 2 · ( + a + 4 ) − a + · a · ( + 3 − 1 ) + 7 + · 2 · a + · 2 · 4 − a + · a ·…" at bounding box center [454, 164] width 613 height 144
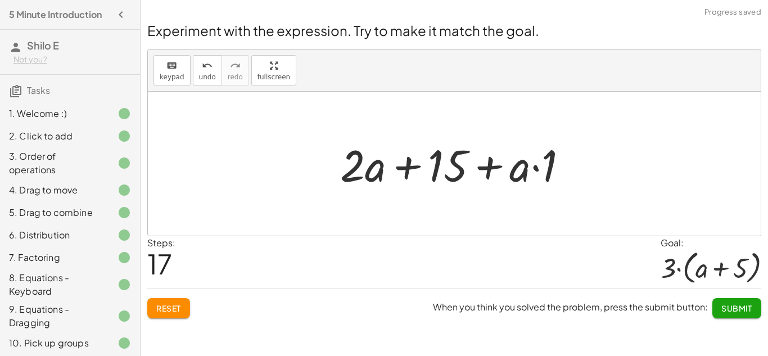
click at [486, 170] on div at bounding box center [459, 164] width 248 height 58
click at [411, 168] on div at bounding box center [459, 164] width 248 height 58
click at [195, 72] on button "undo undo" at bounding box center [207, 70] width 29 height 30
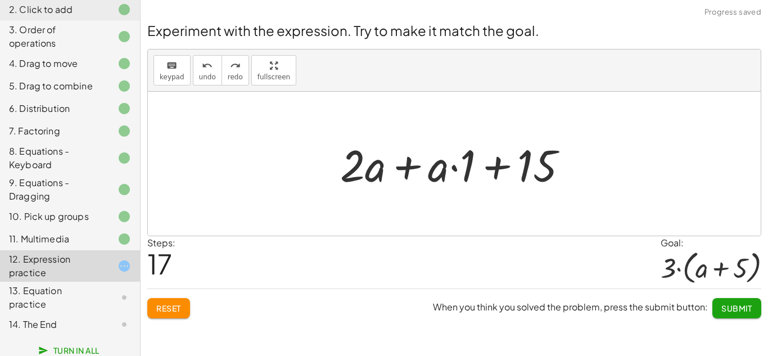
scroll to position [131, 0]
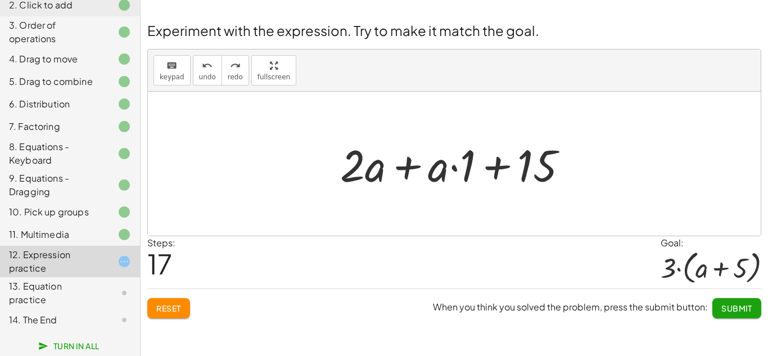
click at [182, 300] on button "Reset" at bounding box center [168, 308] width 43 height 20
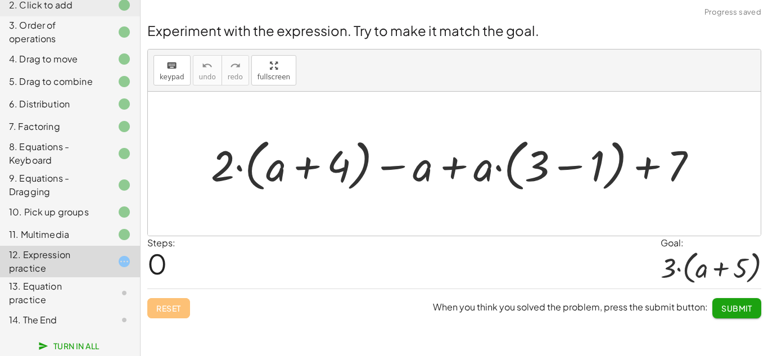
click at [310, 167] on div at bounding box center [458, 164] width 507 height 62
drag, startPoint x: 224, startPoint y: 169, endPoint x: 279, endPoint y: 170, distance: 54.6
click at [279, 170] on div at bounding box center [458, 164] width 507 height 62
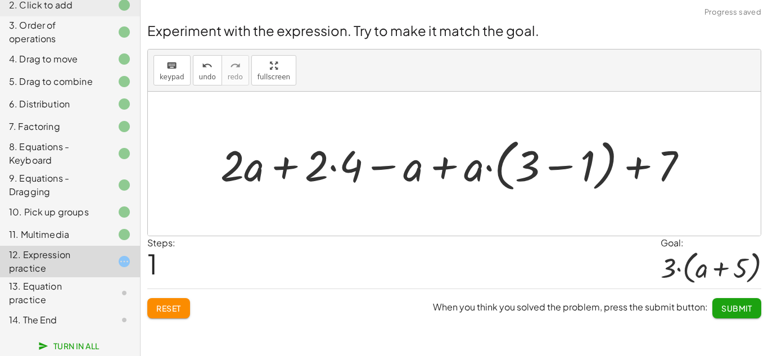
click at [553, 166] on div at bounding box center [459, 164] width 488 height 62
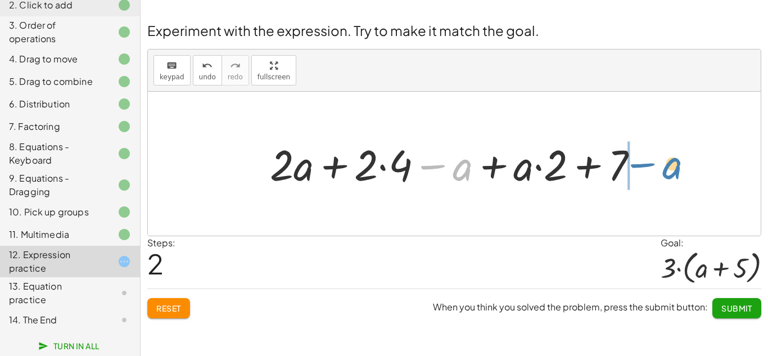
drag, startPoint x: 431, startPoint y: 168, endPoint x: 641, endPoint y: 166, distance: 209.8
click at [641, 166] on div at bounding box center [458, 164] width 389 height 56
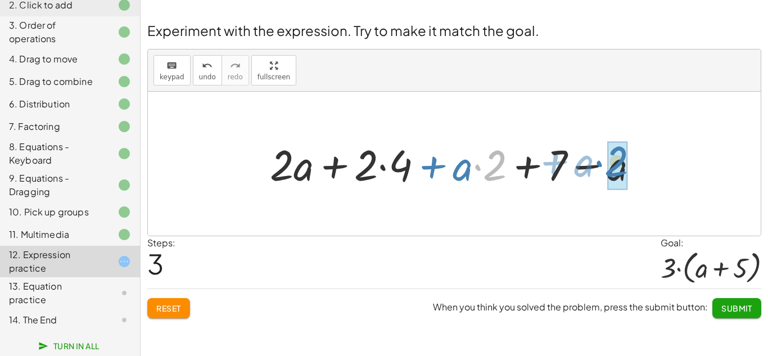
drag, startPoint x: 495, startPoint y: 165, endPoint x: 616, endPoint y: 161, distance: 121.6
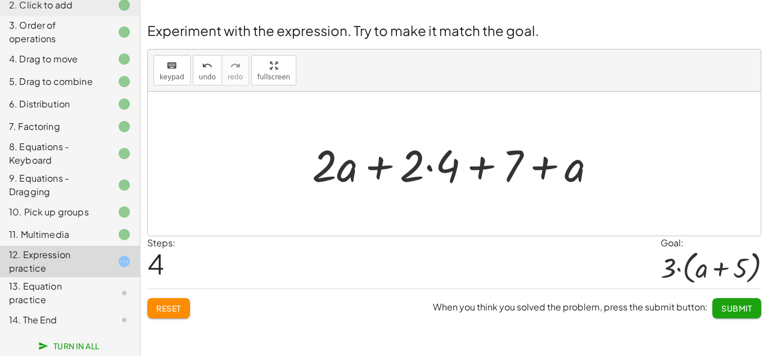
click at [430, 166] on div at bounding box center [459, 164] width 305 height 58
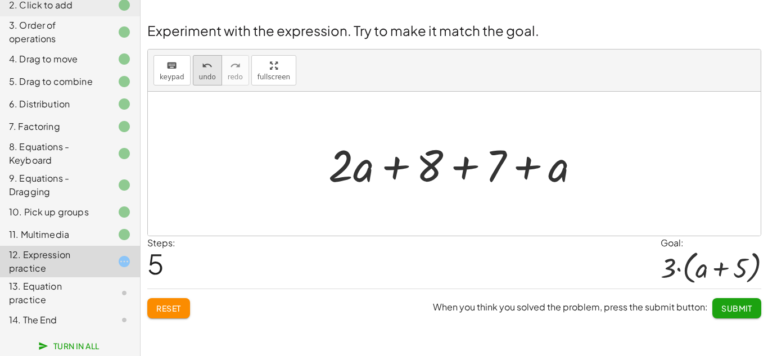
click at [197, 71] on button "undo undo" at bounding box center [207, 70] width 29 height 30
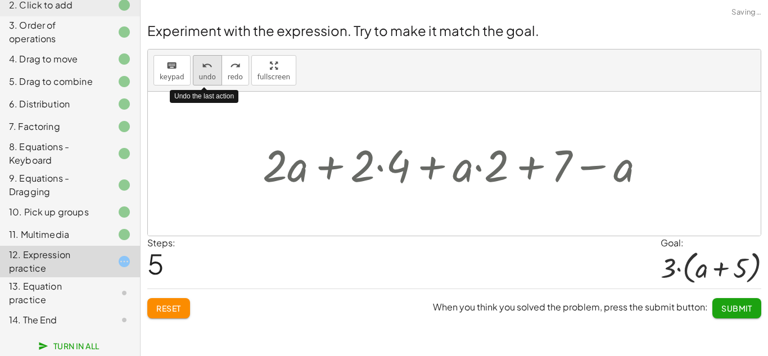
click at [197, 71] on button "undo undo" at bounding box center [207, 70] width 29 height 30
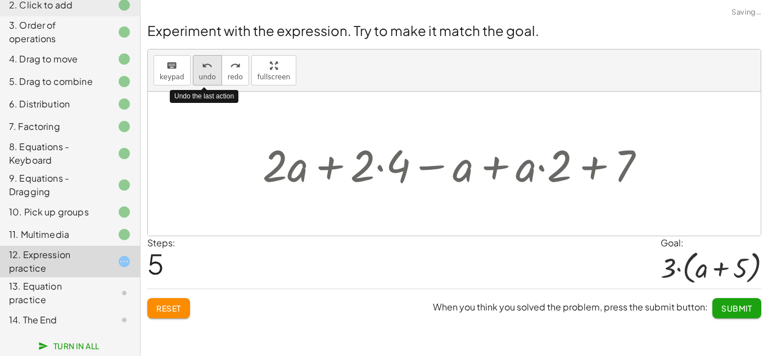
click at [197, 71] on button "undo undo" at bounding box center [207, 70] width 29 height 30
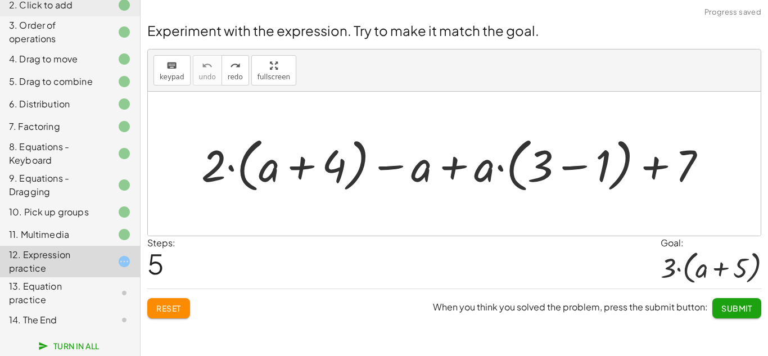
click at [168, 301] on button "Reset" at bounding box center [168, 308] width 43 height 20
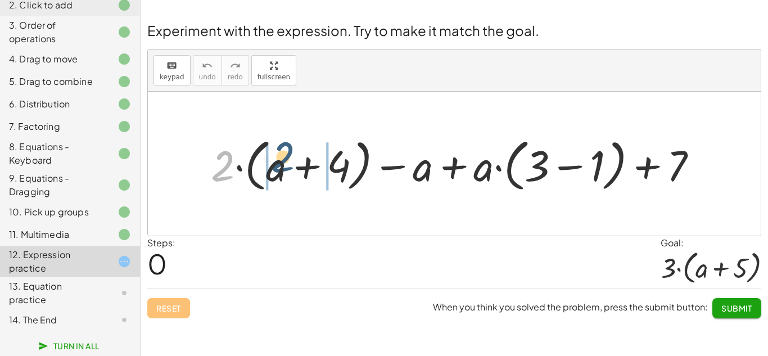
drag, startPoint x: 222, startPoint y: 157, endPoint x: 286, endPoint y: 148, distance: 64.8
click at [286, 148] on div at bounding box center [458, 164] width 507 height 62
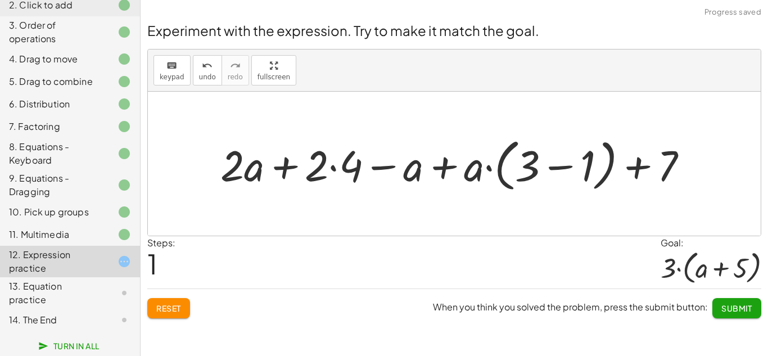
click at [331, 169] on div at bounding box center [459, 164] width 488 height 62
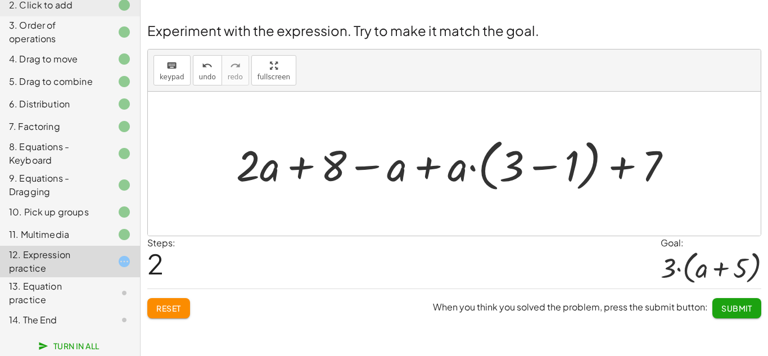
click at [430, 168] on div at bounding box center [459, 164] width 456 height 62
drag, startPoint x: 244, startPoint y: 169, endPoint x: 435, endPoint y: 168, distance: 190.7
click at [435, 168] on div at bounding box center [459, 164] width 456 height 62
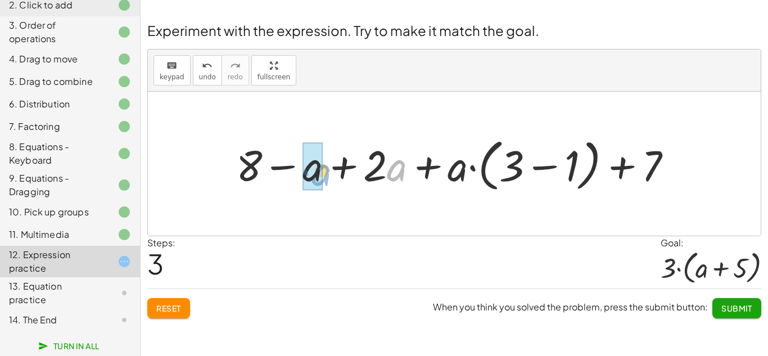
drag, startPoint x: 398, startPoint y: 167, endPoint x: 319, endPoint y: 171, distance: 79.4
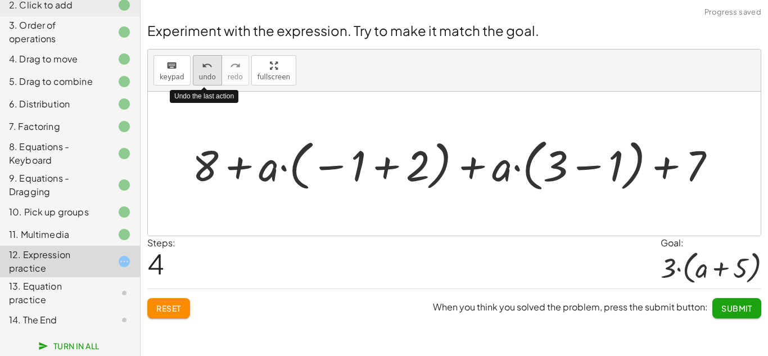
click at [217, 72] on button "undo undo" at bounding box center [207, 70] width 29 height 30
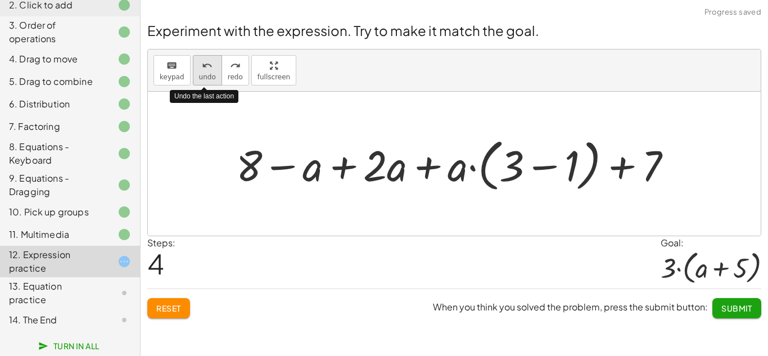
click at [206, 71] on button "undo undo" at bounding box center [207, 70] width 29 height 30
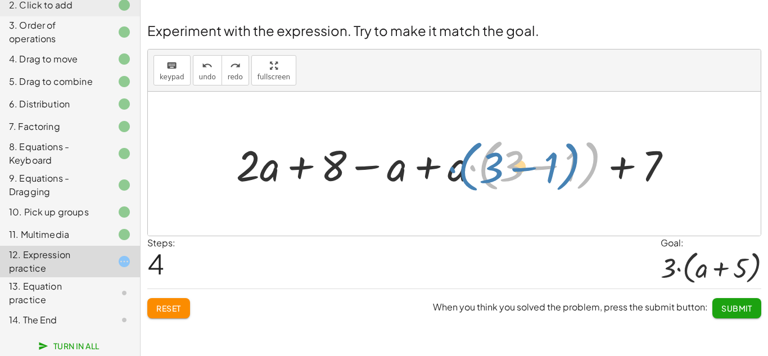
drag, startPoint x: 473, startPoint y: 169, endPoint x: 451, endPoint y: 168, distance: 22.5
click at [451, 168] on div at bounding box center [459, 164] width 456 height 62
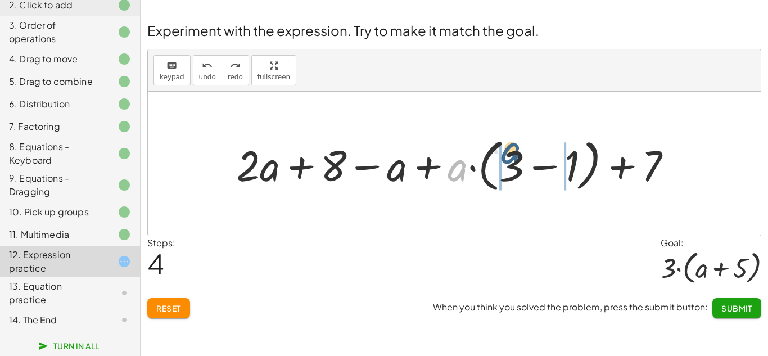
drag, startPoint x: 456, startPoint y: 173, endPoint x: 517, endPoint y: 155, distance: 63.9
click at [517, 155] on div at bounding box center [459, 164] width 456 height 62
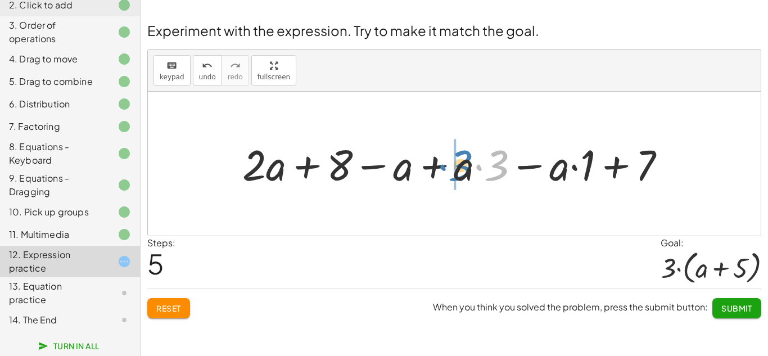
drag, startPoint x: 497, startPoint y: 168, endPoint x: 459, endPoint y: 169, distance: 37.7
click at [459, 169] on div at bounding box center [459, 164] width 444 height 56
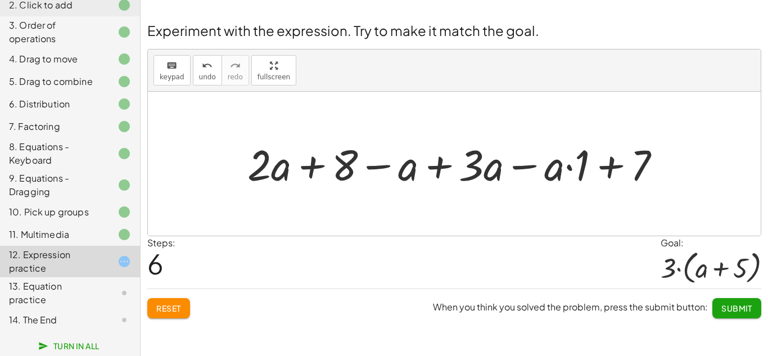
click at [530, 168] on div at bounding box center [459, 164] width 434 height 56
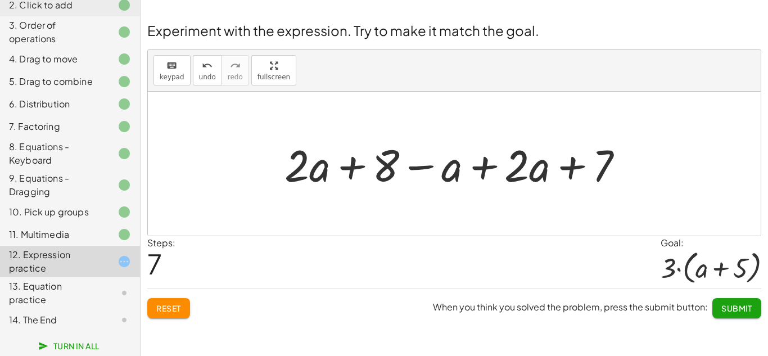
click at [361, 166] on div at bounding box center [458, 164] width 359 height 58
click at [422, 170] on div at bounding box center [458, 164] width 359 height 58
click at [481, 169] on div at bounding box center [458, 164] width 359 height 58
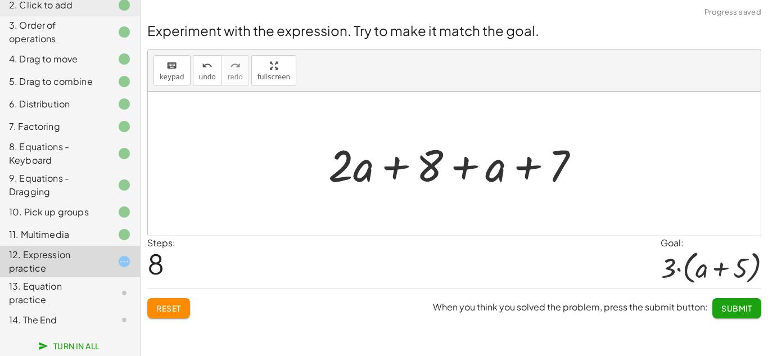
click at [528, 169] on div at bounding box center [459, 164] width 272 height 58
click at [460, 169] on div at bounding box center [459, 164] width 272 height 58
click at [401, 167] on div at bounding box center [459, 164] width 272 height 58
drag, startPoint x: 357, startPoint y: 173, endPoint x: 442, endPoint y: 173, distance: 85.5
click at [442, 173] on div at bounding box center [459, 164] width 272 height 58
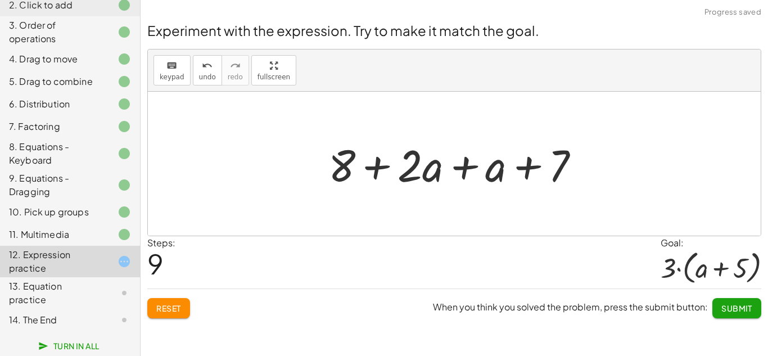
click at [383, 168] on div at bounding box center [459, 164] width 272 height 58
drag, startPoint x: 355, startPoint y: 165, endPoint x: 517, endPoint y: 163, distance: 162.0
click at [517, 163] on div at bounding box center [459, 164] width 272 height 58
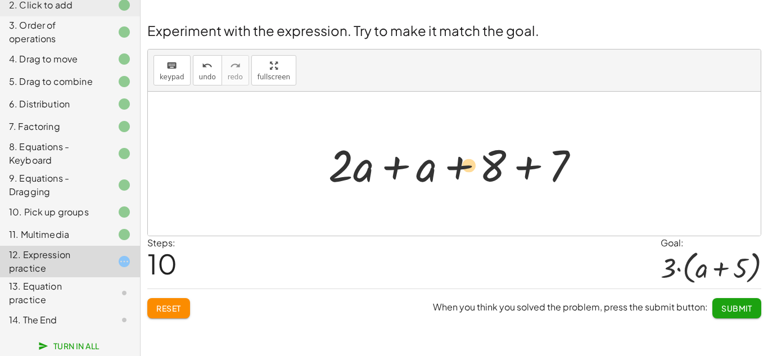
drag, startPoint x: 491, startPoint y: 169, endPoint x: 474, endPoint y: 168, distance: 16.9
click at [474, 168] on div at bounding box center [459, 164] width 272 height 58
drag, startPoint x: 496, startPoint y: 164, endPoint x: 419, endPoint y: 167, distance: 77.1
click at [419, 167] on div at bounding box center [459, 164] width 272 height 58
click at [534, 161] on div at bounding box center [459, 164] width 272 height 58
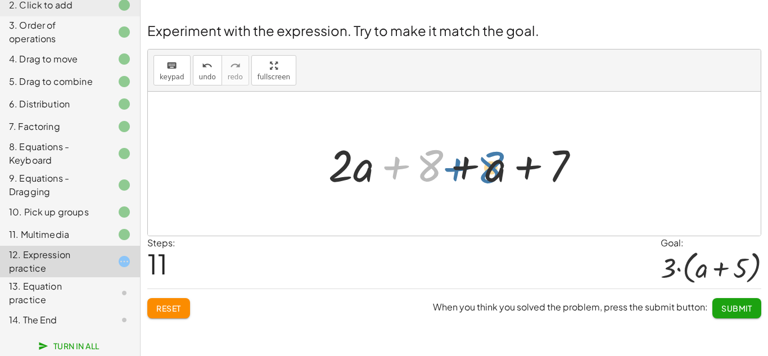
drag, startPoint x: 424, startPoint y: 170, endPoint x: 486, endPoint y: 172, distance: 61.9
click at [486, 172] on div at bounding box center [459, 164] width 272 height 58
drag, startPoint x: 427, startPoint y: 170, endPoint x: 515, endPoint y: 172, distance: 87.8
click at [515, 172] on div at bounding box center [459, 164] width 272 height 58
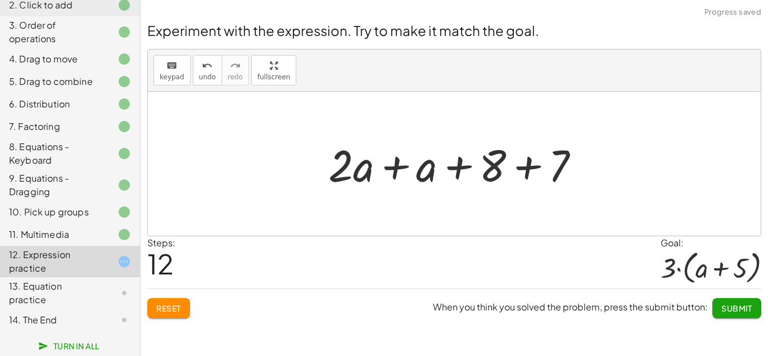
click at [529, 170] on div at bounding box center [459, 164] width 272 height 58
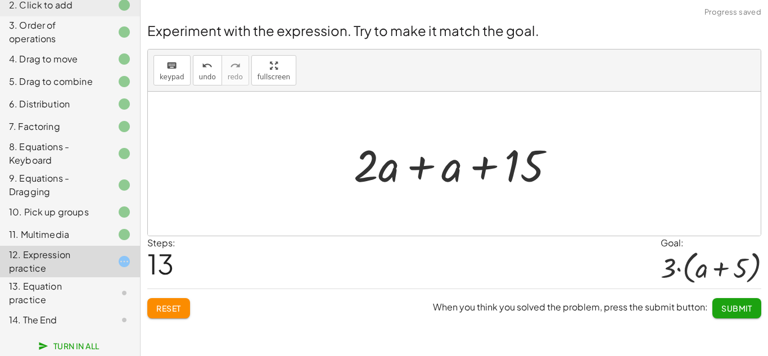
click at [397, 167] on div at bounding box center [459, 164] width 222 height 58
click at [206, 75] on span "undo" at bounding box center [207, 77] width 17 height 8
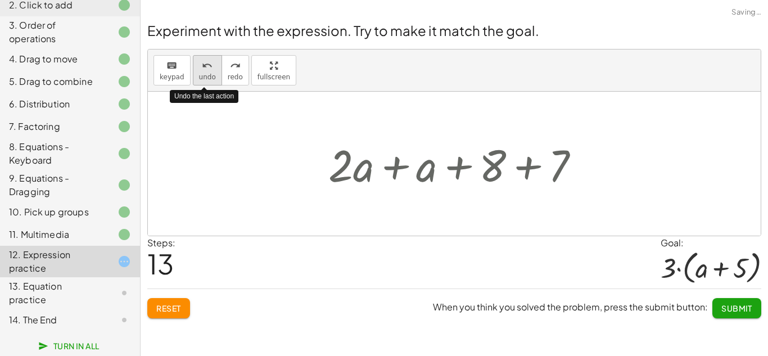
click at [206, 75] on span "undo" at bounding box center [207, 77] width 17 height 8
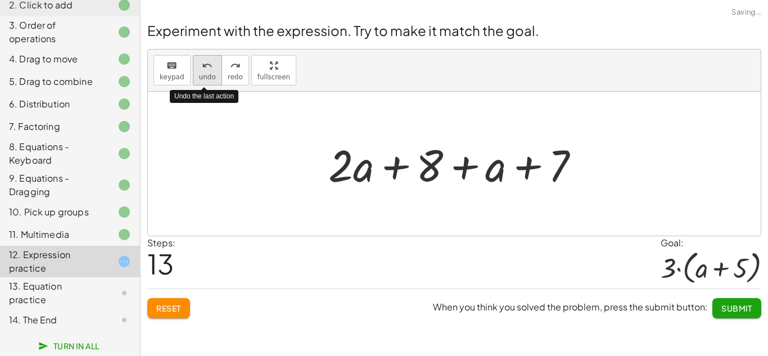
click at [206, 75] on span "undo" at bounding box center [207, 77] width 17 height 8
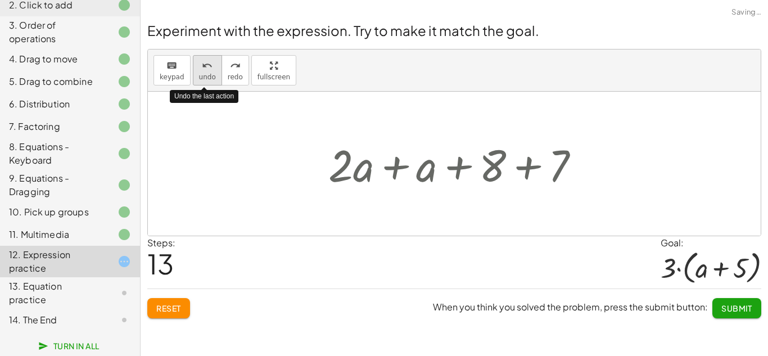
click at [206, 75] on span "undo" at bounding box center [207, 77] width 17 height 8
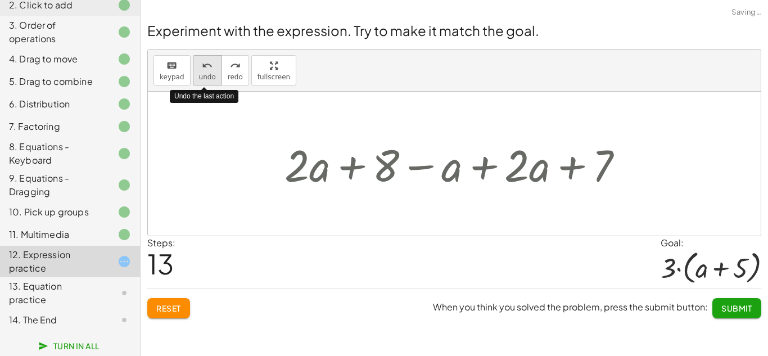
click at [206, 75] on span "undo" at bounding box center [207, 77] width 17 height 8
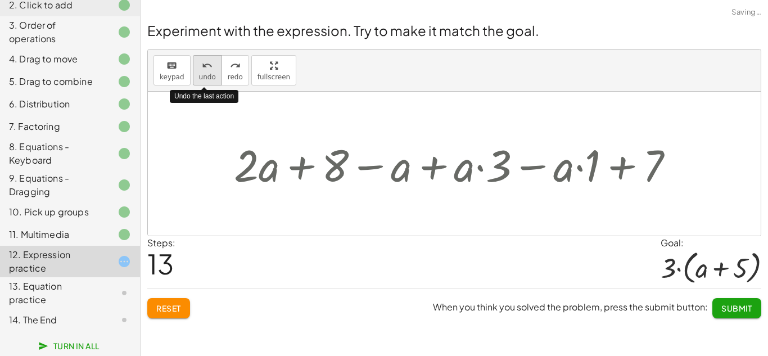
click at [206, 75] on span "undo" at bounding box center [207, 77] width 17 height 8
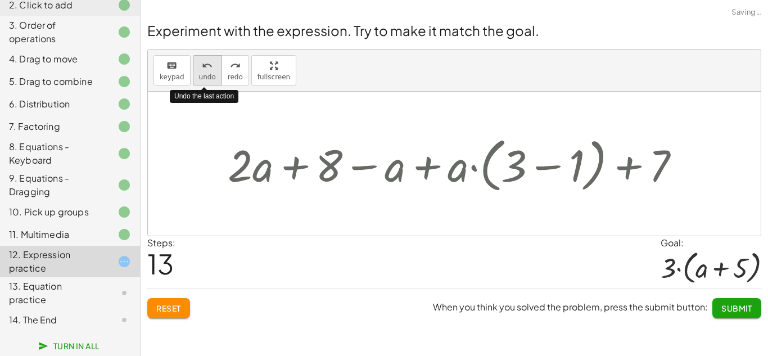
click at [206, 75] on span "undo" at bounding box center [207, 77] width 17 height 8
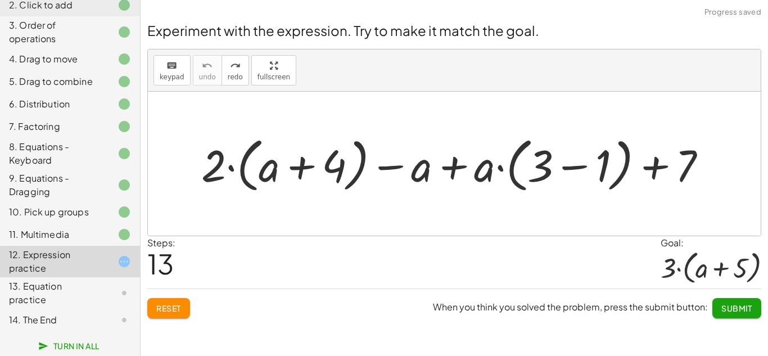
click at [171, 313] on button "Reset" at bounding box center [168, 308] width 43 height 20
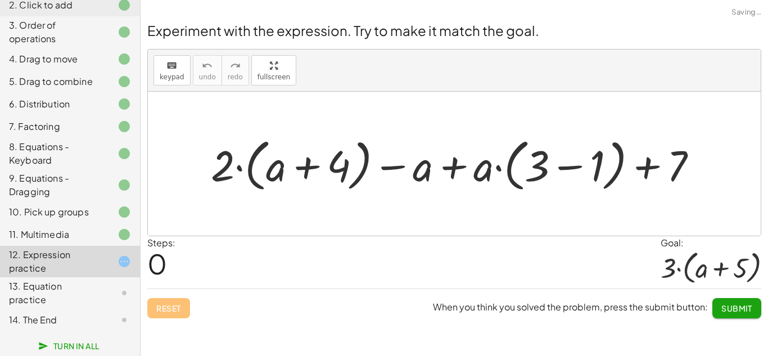
click at [125, 291] on icon at bounding box center [124, 292] width 13 height 13
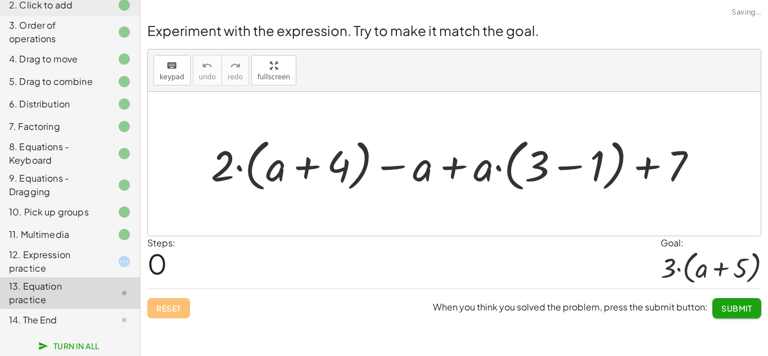
click at [118, 322] on icon at bounding box center [124, 319] width 13 height 13
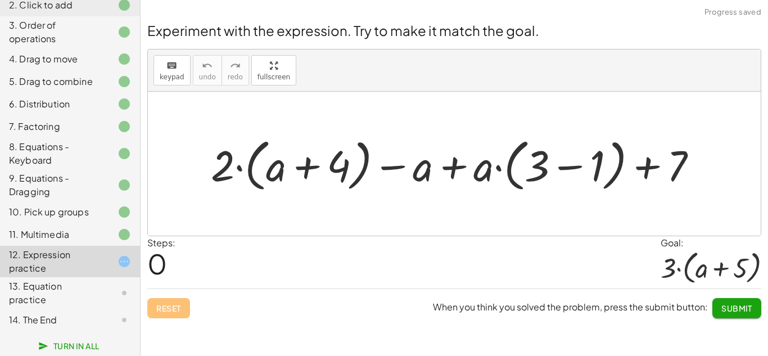
click at [116, 288] on div at bounding box center [115, 292] width 31 height 13
click at [116, 261] on div at bounding box center [115, 261] width 31 height 13
drag, startPoint x: 218, startPoint y: 161, endPoint x: 305, endPoint y: 160, distance: 86.6
click at [305, 160] on div at bounding box center [458, 164] width 507 height 62
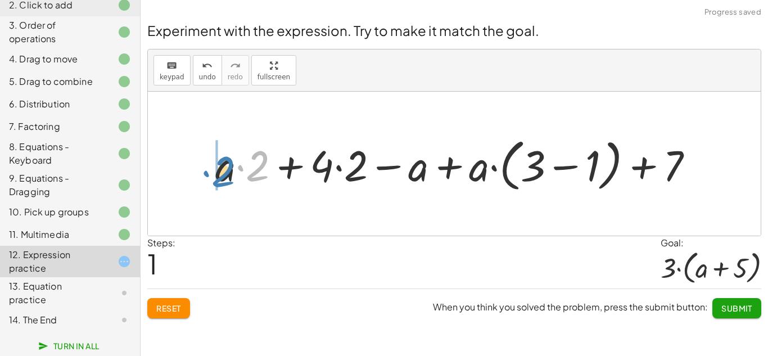
drag, startPoint x: 259, startPoint y: 168, endPoint x: 219, endPoint y: 172, distance: 40.2
click at [219, 172] on div at bounding box center [459, 164] width 498 height 62
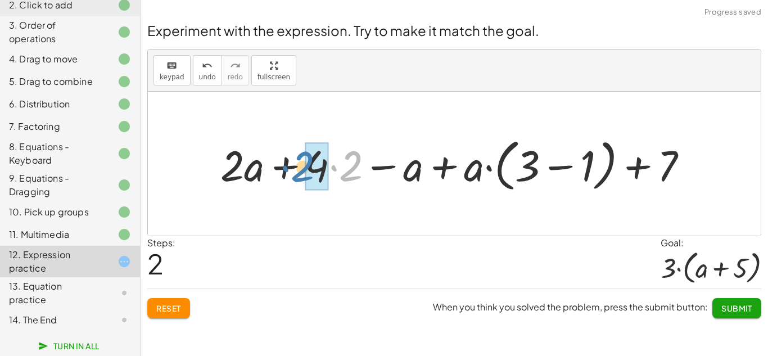
drag, startPoint x: 356, startPoint y: 164, endPoint x: 306, endPoint y: 164, distance: 50.1
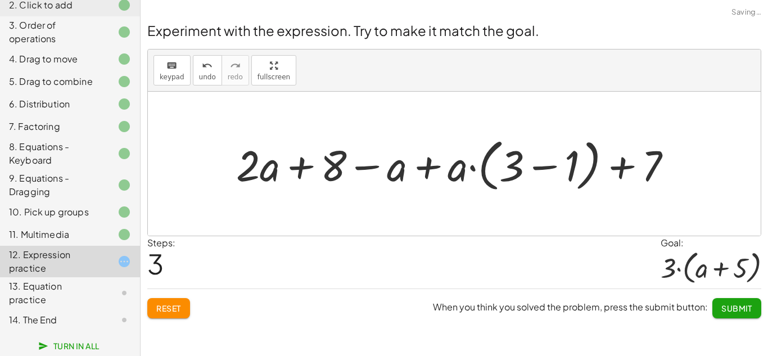
click at [366, 168] on div at bounding box center [459, 164] width 456 height 62
click at [295, 169] on div at bounding box center [459, 164] width 456 height 62
click at [428, 171] on div at bounding box center [459, 164] width 456 height 62
click at [472, 169] on div at bounding box center [459, 164] width 456 height 62
drag, startPoint x: 460, startPoint y: 172, endPoint x: 524, endPoint y: 145, distance: 70.1
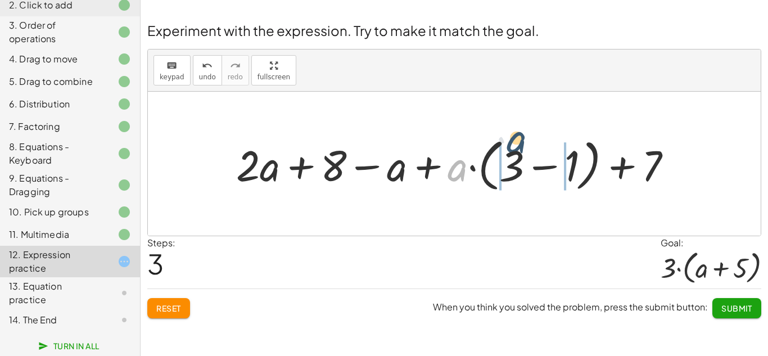
click at [524, 145] on div at bounding box center [459, 164] width 456 height 62
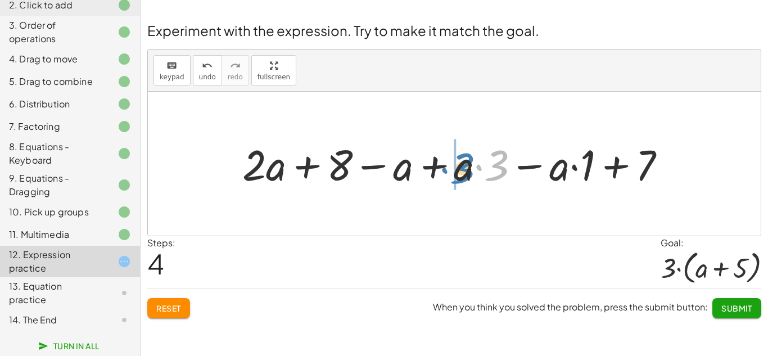
drag, startPoint x: 505, startPoint y: 168, endPoint x: 468, endPoint y: 171, distance: 36.7
click at [468, 171] on div at bounding box center [459, 164] width 444 height 56
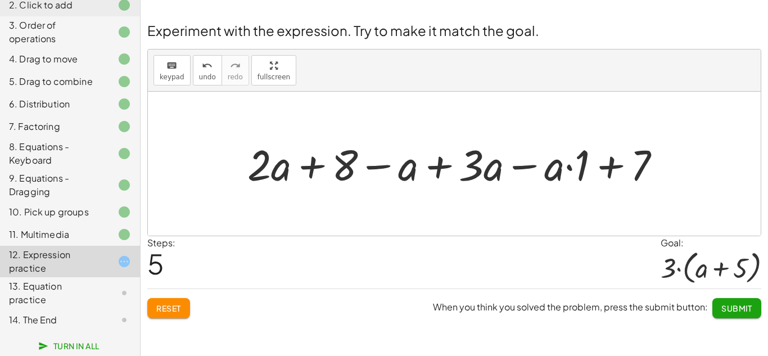
click at [433, 172] on div at bounding box center [459, 164] width 434 height 56
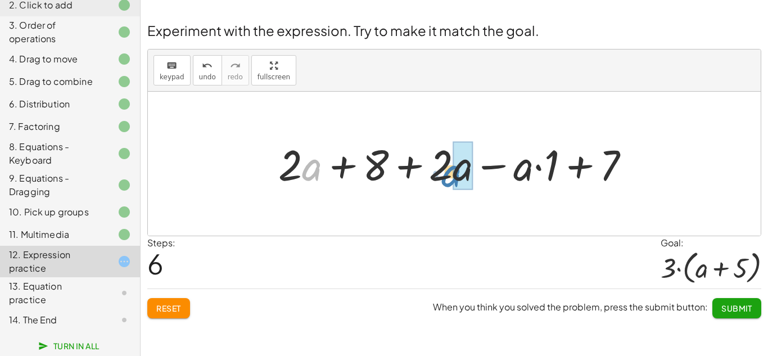
drag, startPoint x: 312, startPoint y: 172, endPoint x: 452, endPoint y: 178, distance: 140.2
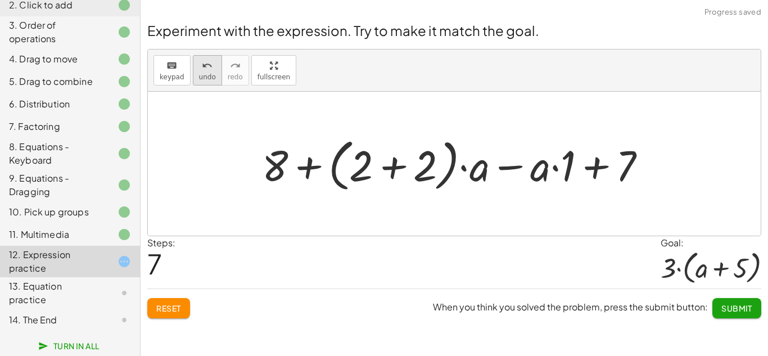
click at [204, 63] on icon "undo" at bounding box center [207, 65] width 11 height 13
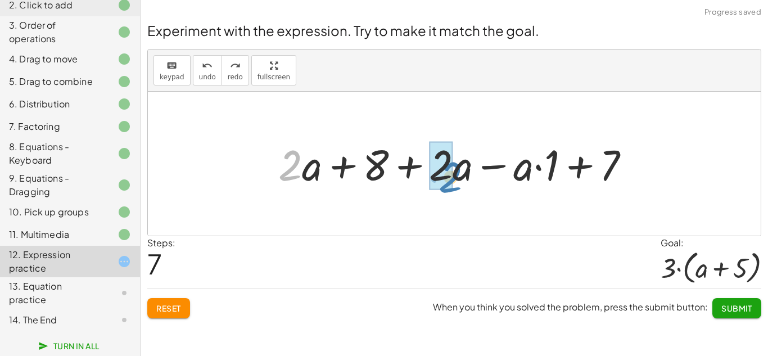
drag, startPoint x: 287, startPoint y: 173, endPoint x: 447, endPoint y: 183, distance: 160.0
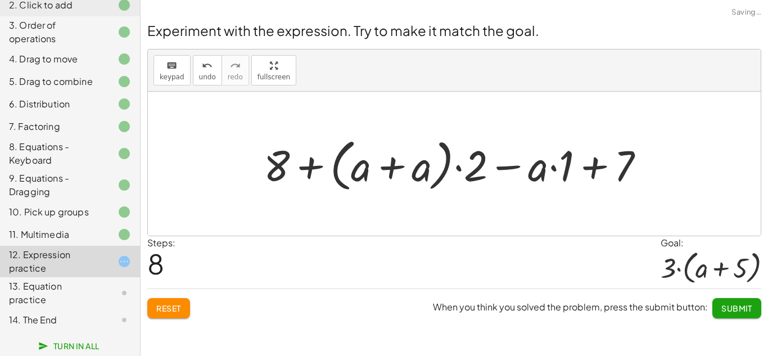
click at [384, 166] on div at bounding box center [459, 164] width 402 height 62
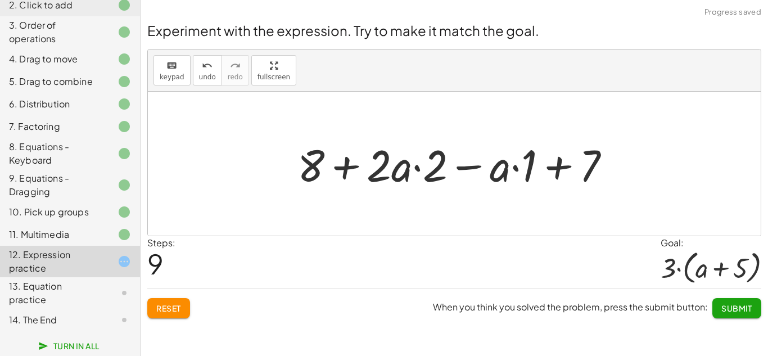
click at [417, 168] on div at bounding box center [459, 164] width 334 height 58
drag, startPoint x: 380, startPoint y: 174, endPoint x: 436, endPoint y: 174, distance: 56.3
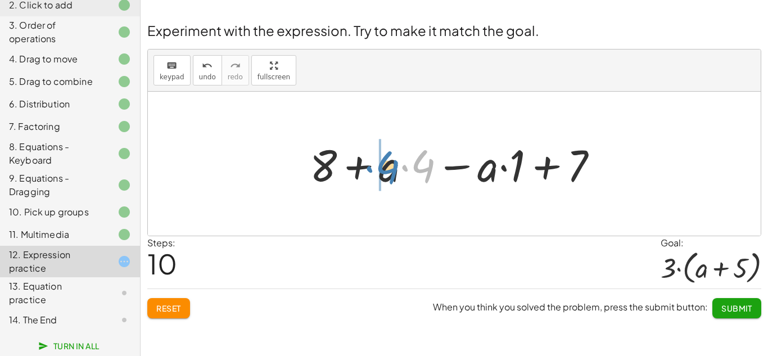
drag, startPoint x: 426, startPoint y: 172, endPoint x: 390, endPoint y: 173, distance: 36.0
click at [390, 173] on div at bounding box center [458, 164] width 309 height 58
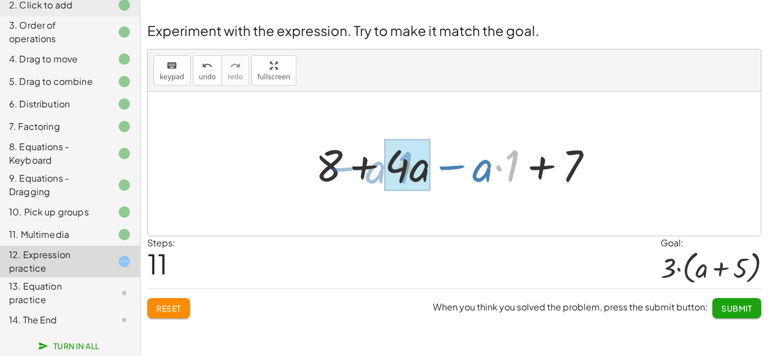
drag, startPoint x: 513, startPoint y: 173, endPoint x: 406, endPoint y: 173, distance: 106.9
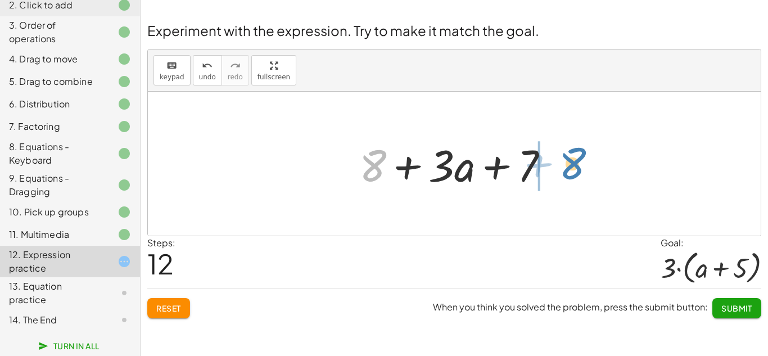
drag, startPoint x: 380, startPoint y: 167, endPoint x: 575, endPoint y: 164, distance: 195.2
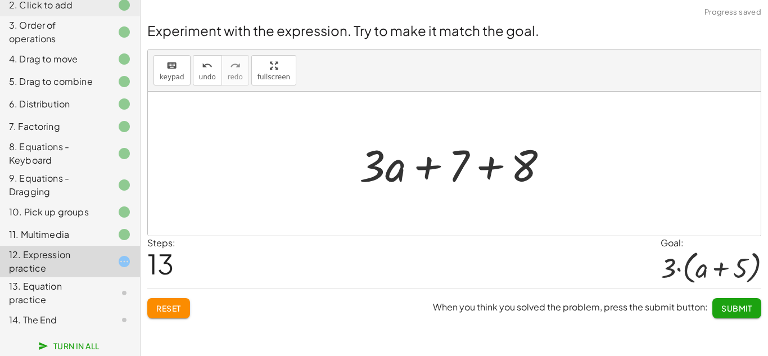
click at [485, 163] on div at bounding box center [459, 164] width 210 height 58
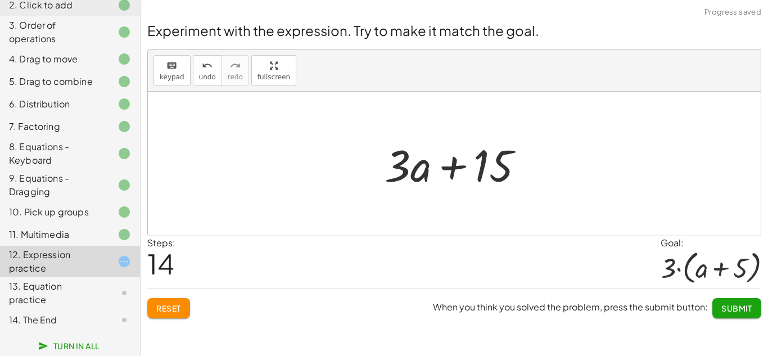
click at [721, 313] on button "Submit" at bounding box center [737, 308] width 49 height 20
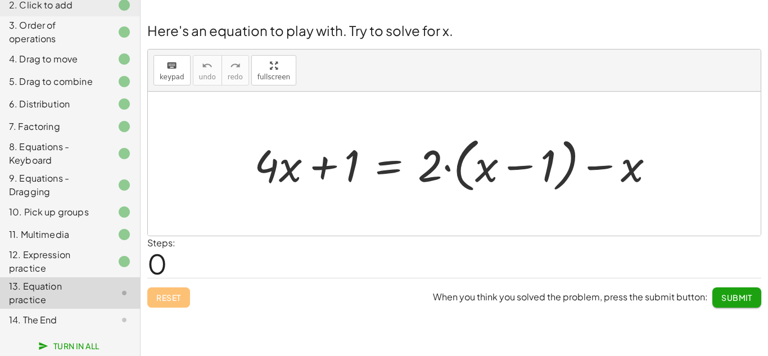
click at [325, 167] on div at bounding box center [459, 164] width 421 height 65
drag, startPoint x: 435, startPoint y: 172, endPoint x: 511, endPoint y: 165, distance: 76.8
click at [511, 165] on div at bounding box center [459, 164] width 421 height 65
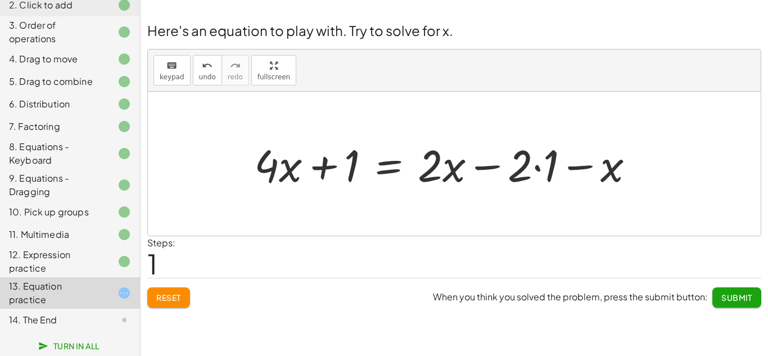
click at [64, 270] on div "12. Expression practice" at bounding box center [54, 261] width 91 height 27
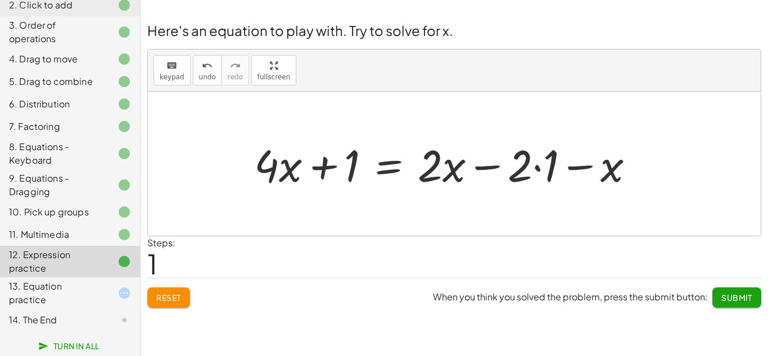
click at [55, 284] on div "13. Equation practice" at bounding box center [54, 293] width 91 height 27
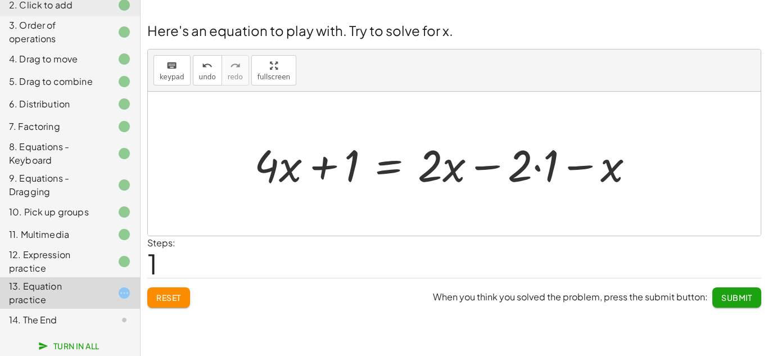
click at [321, 168] on div at bounding box center [449, 164] width 400 height 58
click at [384, 173] on div at bounding box center [449, 164] width 400 height 58
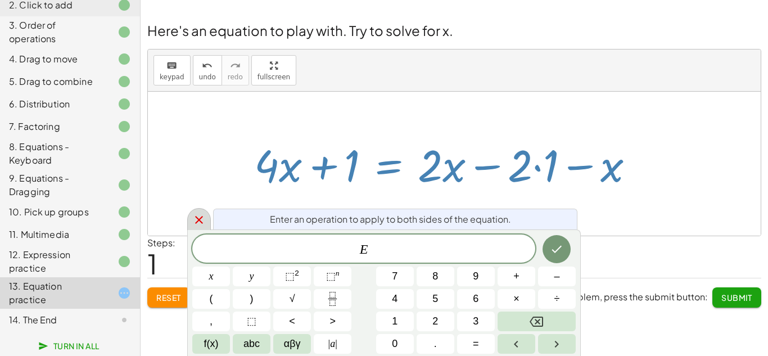
click at [193, 224] on icon at bounding box center [198, 219] width 13 height 13
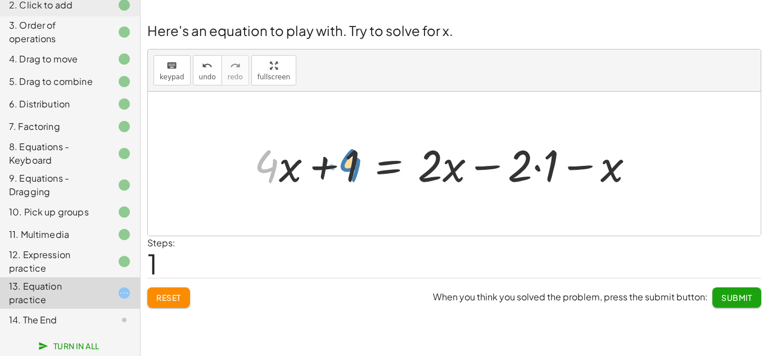
drag, startPoint x: 268, startPoint y: 172, endPoint x: 353, endPoint y: 170, distance: 85.5
click at [353, 170] on div at bounding box center [449, 164] width 400 height 58
click at [294, 165] on div at bounding box center [449, 164] width 400 height 58
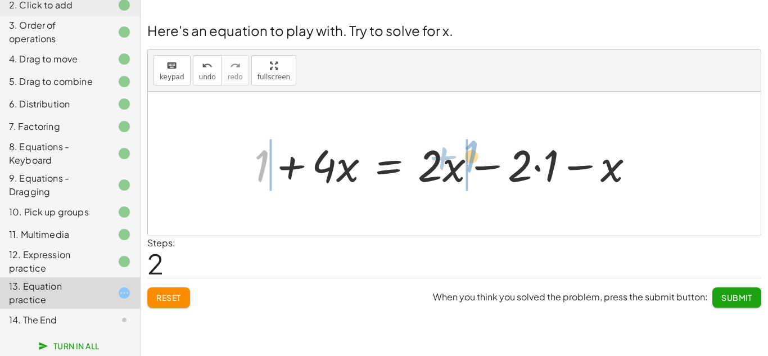
drag, startPoint x: 259, startPoint y: 167, endPoint x: 472, endPoint y: 157, distance: 212.8
click at [472, 157] on div at bounding box center [449, 164] width 400 height 58
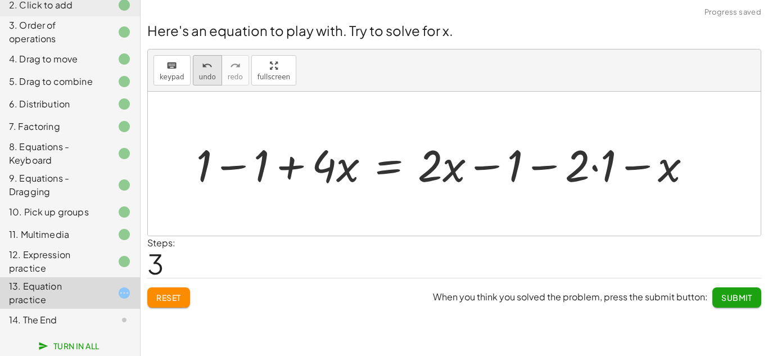
click at [205, 81] on span "undo" at bounding box center [207, 77] width 17 height 8
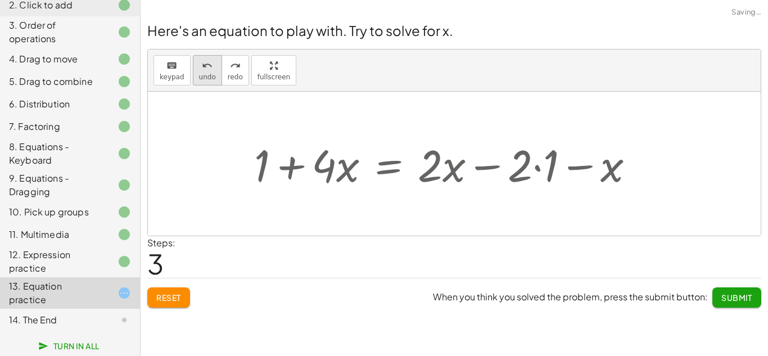
click at [205, 81] on span "undo" at bounding box center [207, 77] width 17 height 8
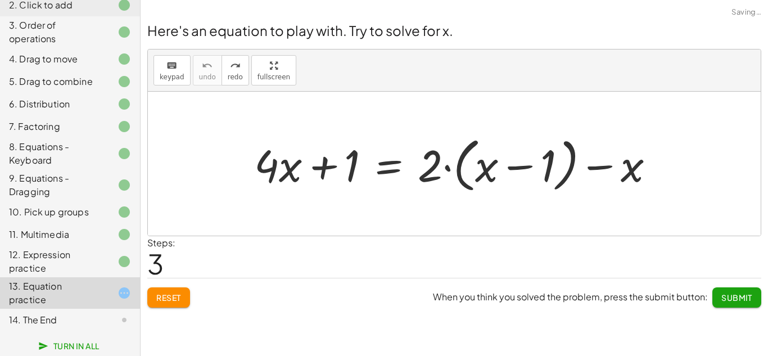
click at [0, 0] on div "Here's an equation to play with. Try to solve for x. keyboard keypad undo undo …" at bounding box center [0, 0] width 0 height 0
click at [165, 306] on button "Reset" at bounding box center [168, 297] width 43 height 20
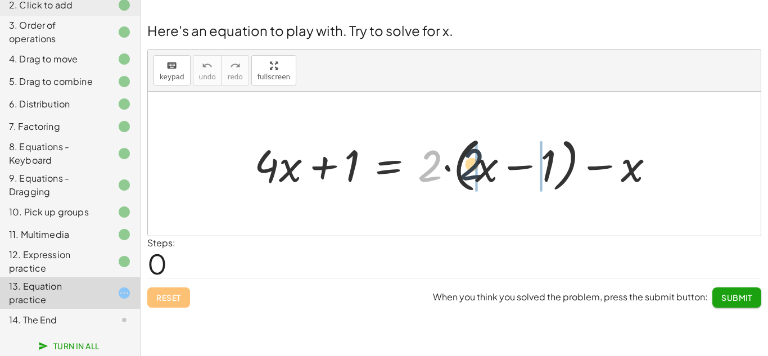
drag, startPoint x: 426, startPoint y: 166, endPoint x: 472, endPoint y: 164, distance: 45.6
click at [472, 164] on div at bounding box center [459, 164] width 421 height 65
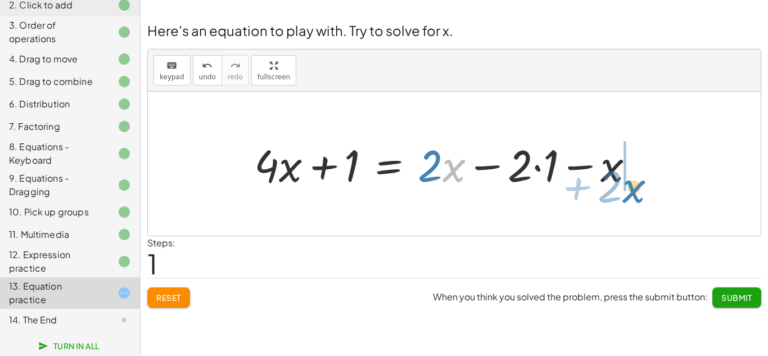
drag, startPoint x: 445, startPoint y: 175, endPoint x: 623, endPoint y: 190, distance: 178.4
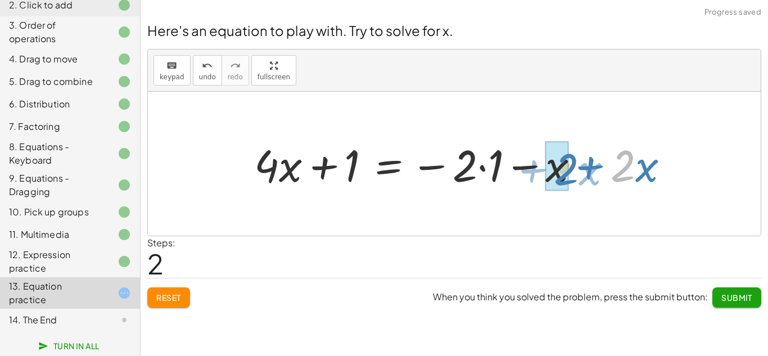
drag, startPoint x: 625, startPoint y: 167, endPoint x: 568, endPoint y: 170, distance: 56.9
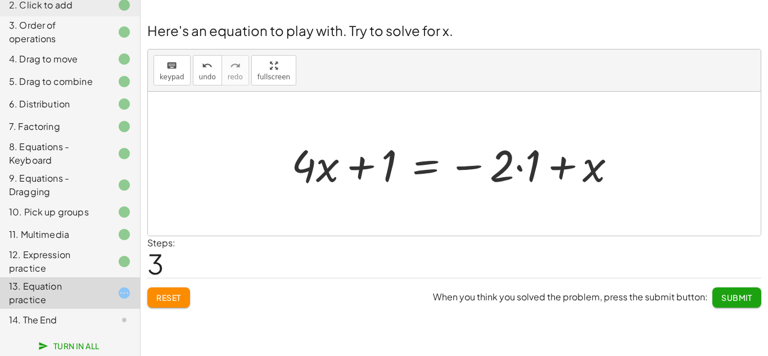
click at [471, 166] on div at bounding box center [458, 164] width 345 height 58
drag, startPoint x: 508, startPoint y: 174, endPoint x: 461, endPoint y: 173, distance: 46.7
click at [461, 173] on div at bounding box center [458, 164] width 345 height 58
drag, startPoint x: 530, startPoint y: 168, endPoint x: 453, endPoint y: 167, distance: 77.6
click at [453, 167] on div at bounding box center [458, 164] width 345 height 58
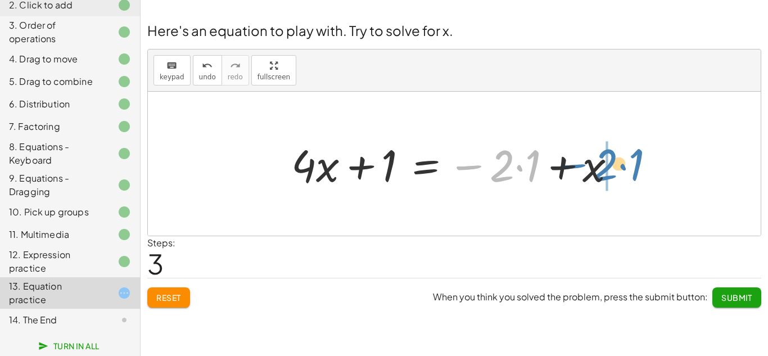
drag, startPoint x: 466, startPoint y: 166, endPoint x: 569, endPoint y: 165, distance: 102.9
click at [569, 165] on div at bounding box center [458, 164] width 345 height 58
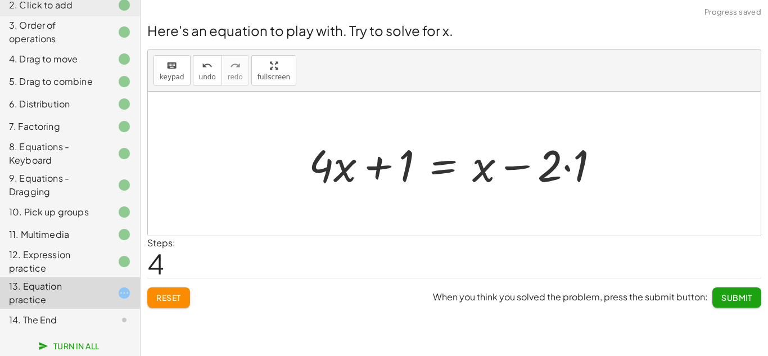
click at [520, 168] on div at bounding box center [458, 164] width 311 height 58
drag, startPoint x: 480, startPoint y: 174, endPoint x: 565, endPoint y: 171, distance: 85.0
click at [565, 171] on div at bounding box center [458, 164] width 311 height 58
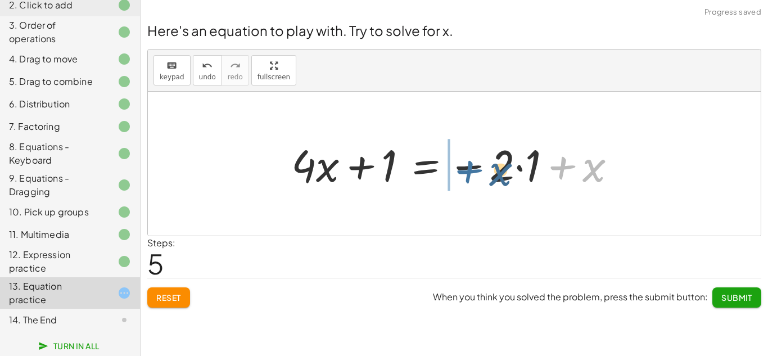
drag, startPoint x: 564, startPoint y: 170, endPoint x: 470, endPoint y: 174, distance: 94.0
click at [470, 174] on div at bounding box center [458, 164] width 345 height 58
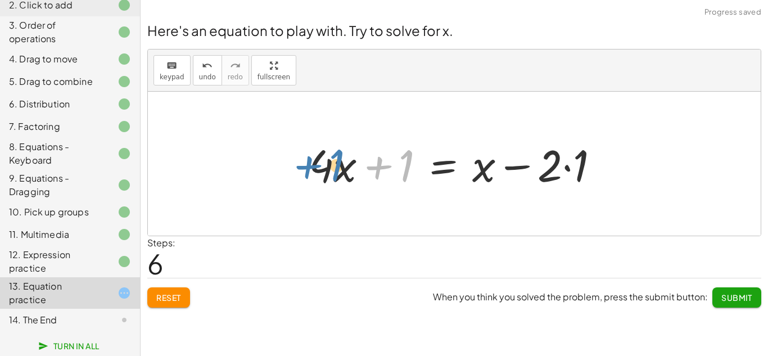
drag, startPoint x: 404, startPoint y: 168, endPoint x: 334, endPoint y: 167, distance: 70.3
click at [334, 167] on div at bounding box center [458, 164] width 311 height 58
drag, startPoint x: 402, startPoint y: 176, endPoint x: 300, endPoint y: 170, distance: 102.0
click at [300, 170] on div "+ · 4 · x + 1 = + · 2 · ( + x − 1 ) − x + · 4 · x + 1 = + · 2 · x − · 2 · 1 − x…" at bounding box center [454, 164] width 325 height 64
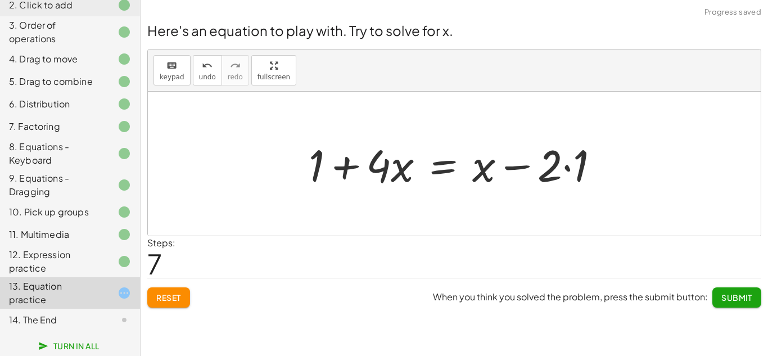
click at [353, 169] on div at bounding box center [458, 164] width 311 height 58
click at [731, 304] on button "Submit" at bounding box center [737, 297] width 49 height 20
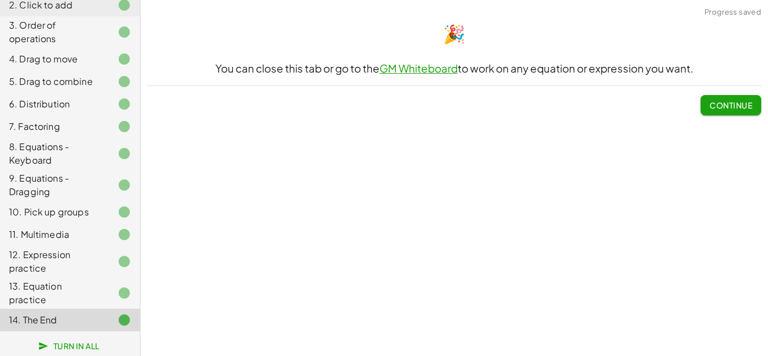
click at [733, 102] on span "Continue" at bounding box center [731, 105] width 43 height 10
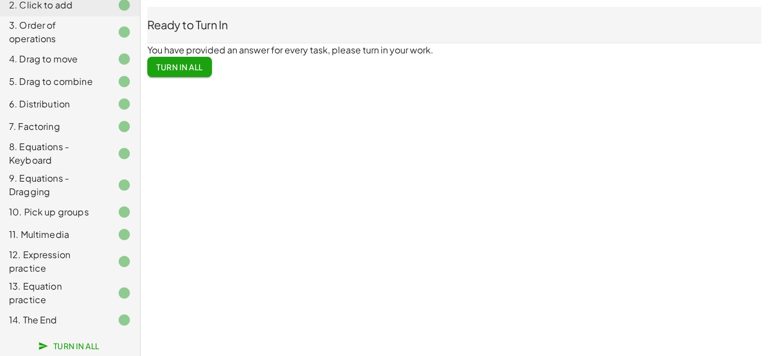
click at [199, 65] on span "Turn In All" at bounding box center [179, 67] width 47 height 10
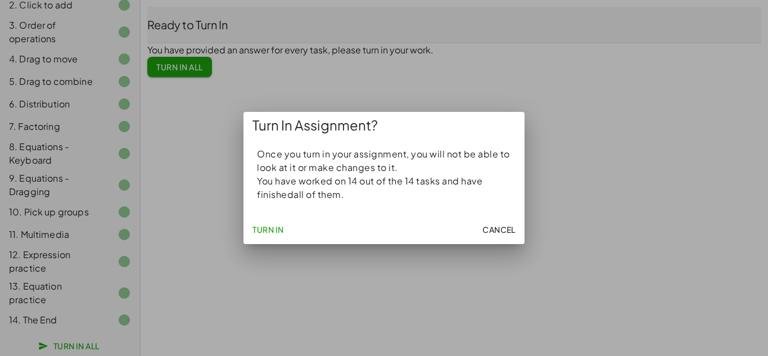
click at [507, 231] on span "Cancel" at bounding box center [499, 229] width 33 height 10
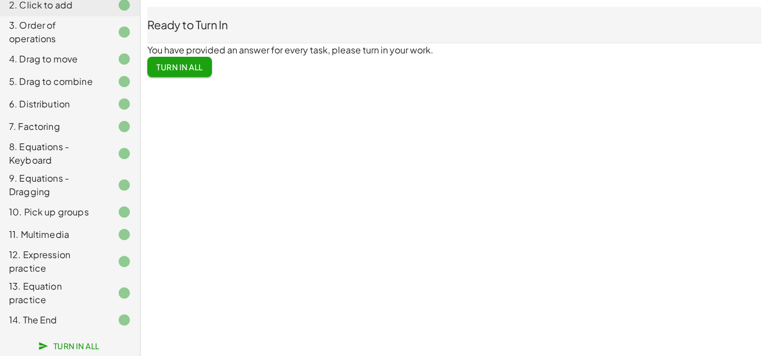
click at [210, 76] on button "Turn In All" at bounding box center [179, 67] width 65 height 20
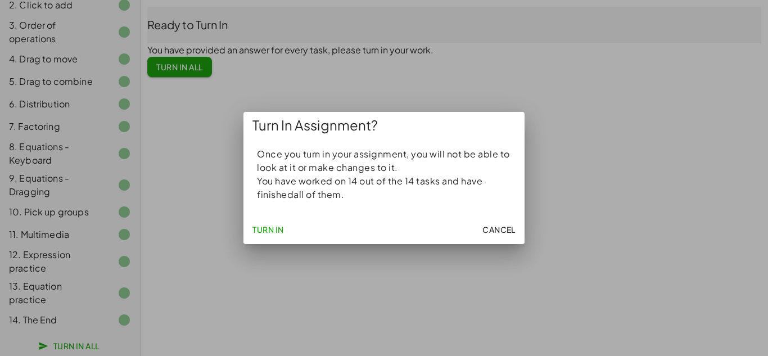
click at [273, 229] on span "Turn In" at bounding box center [268, 229] width 31 height 10
